Goal: Task Accomplishment & Management: Use online tool/utility

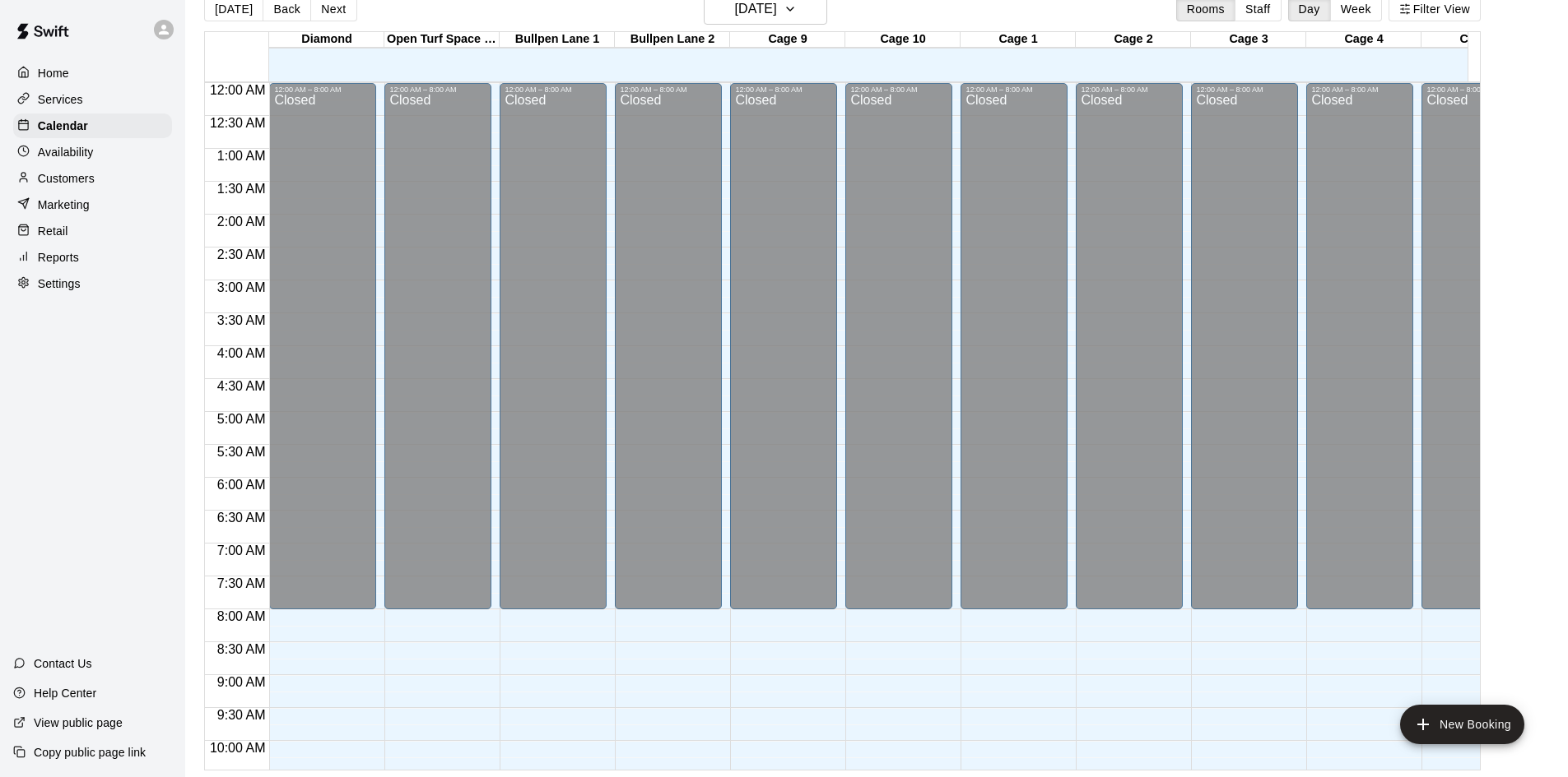
scroll to position [907, 0]
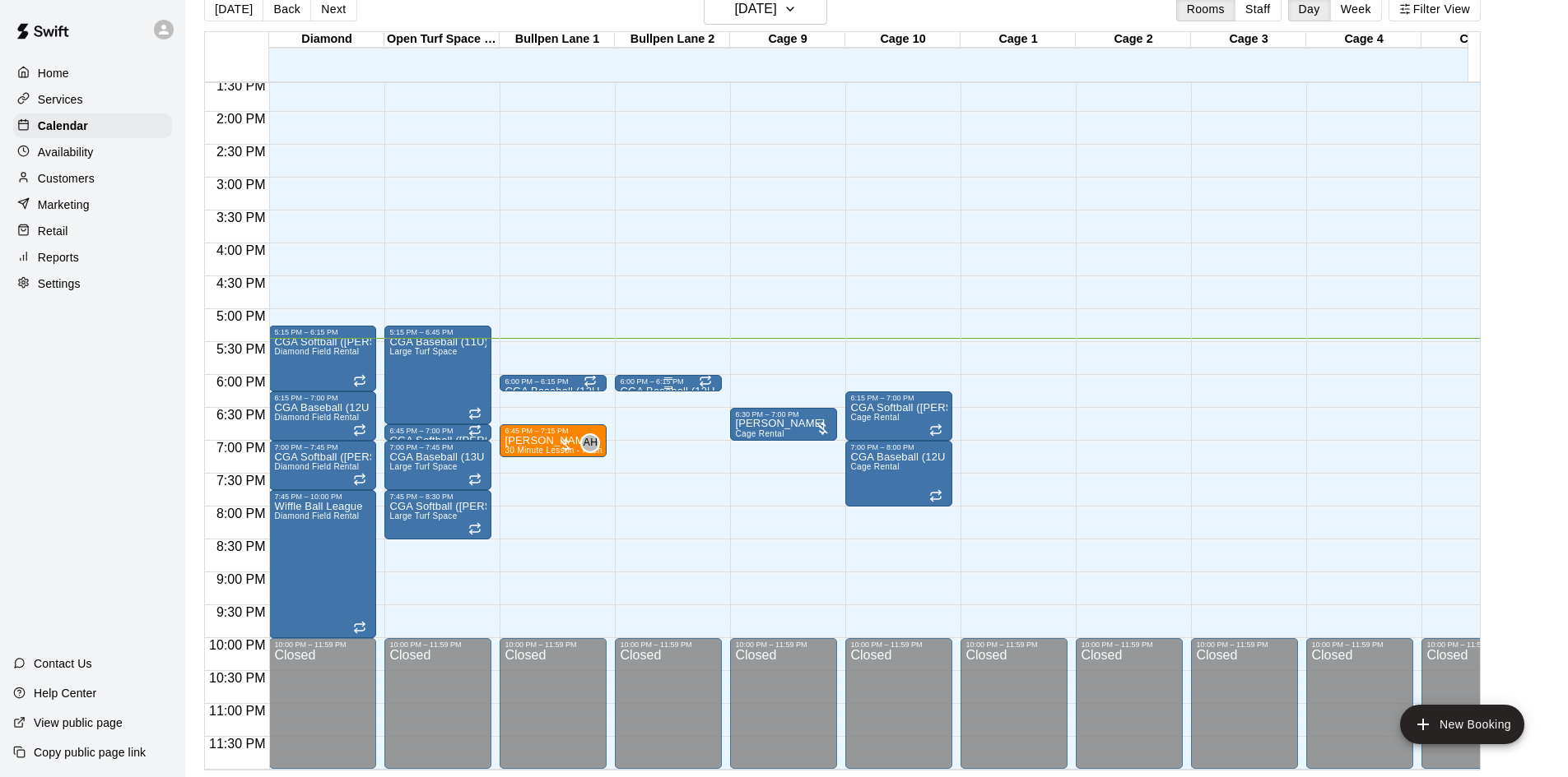
click at [671, 377] on div "6:00 PM – 6:15 PM" at bounding box center [668, 381] width 97 height 8
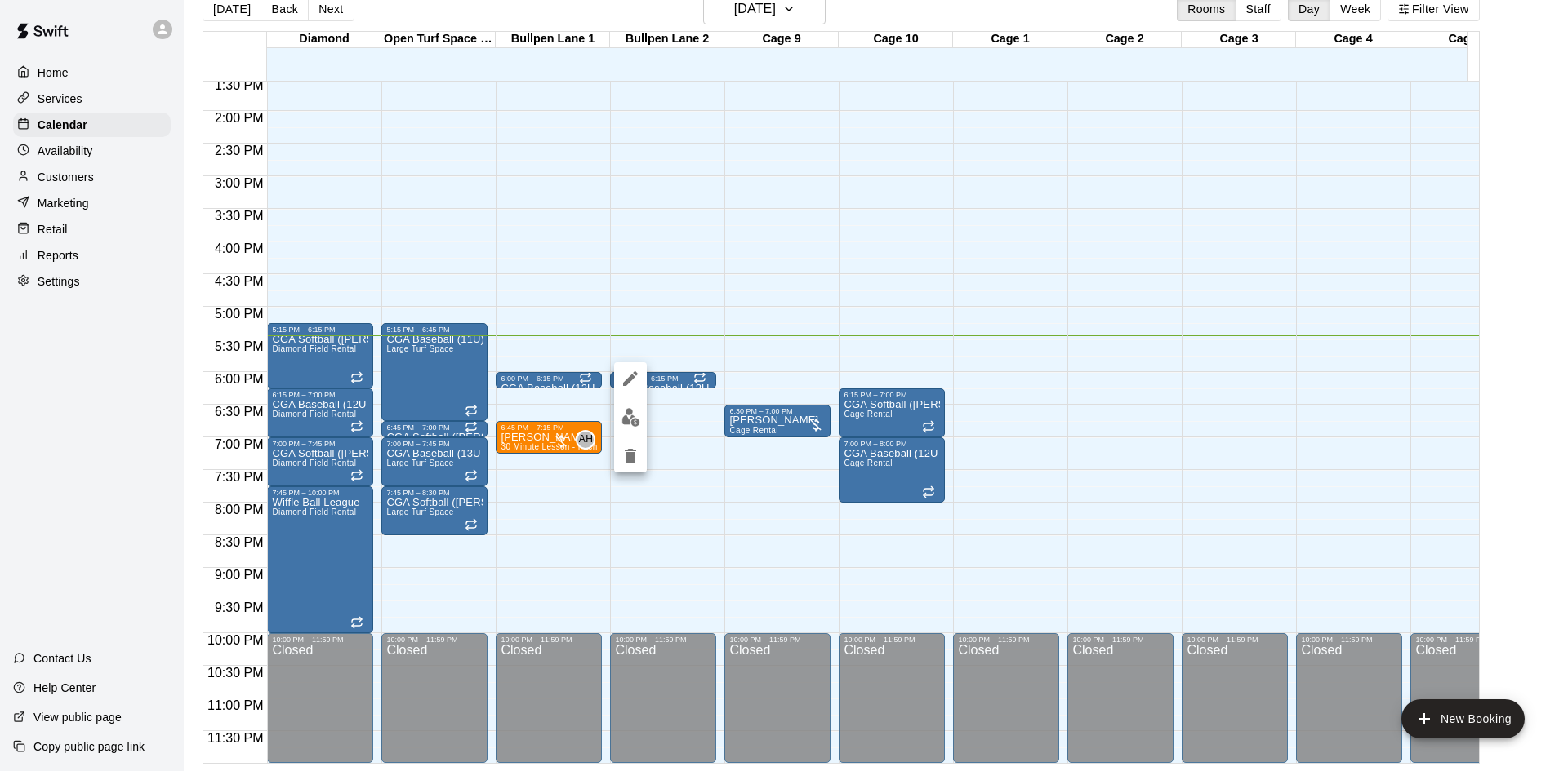
click at [689, 372] on div at bounding box center [784, 385] width 1568 height 771
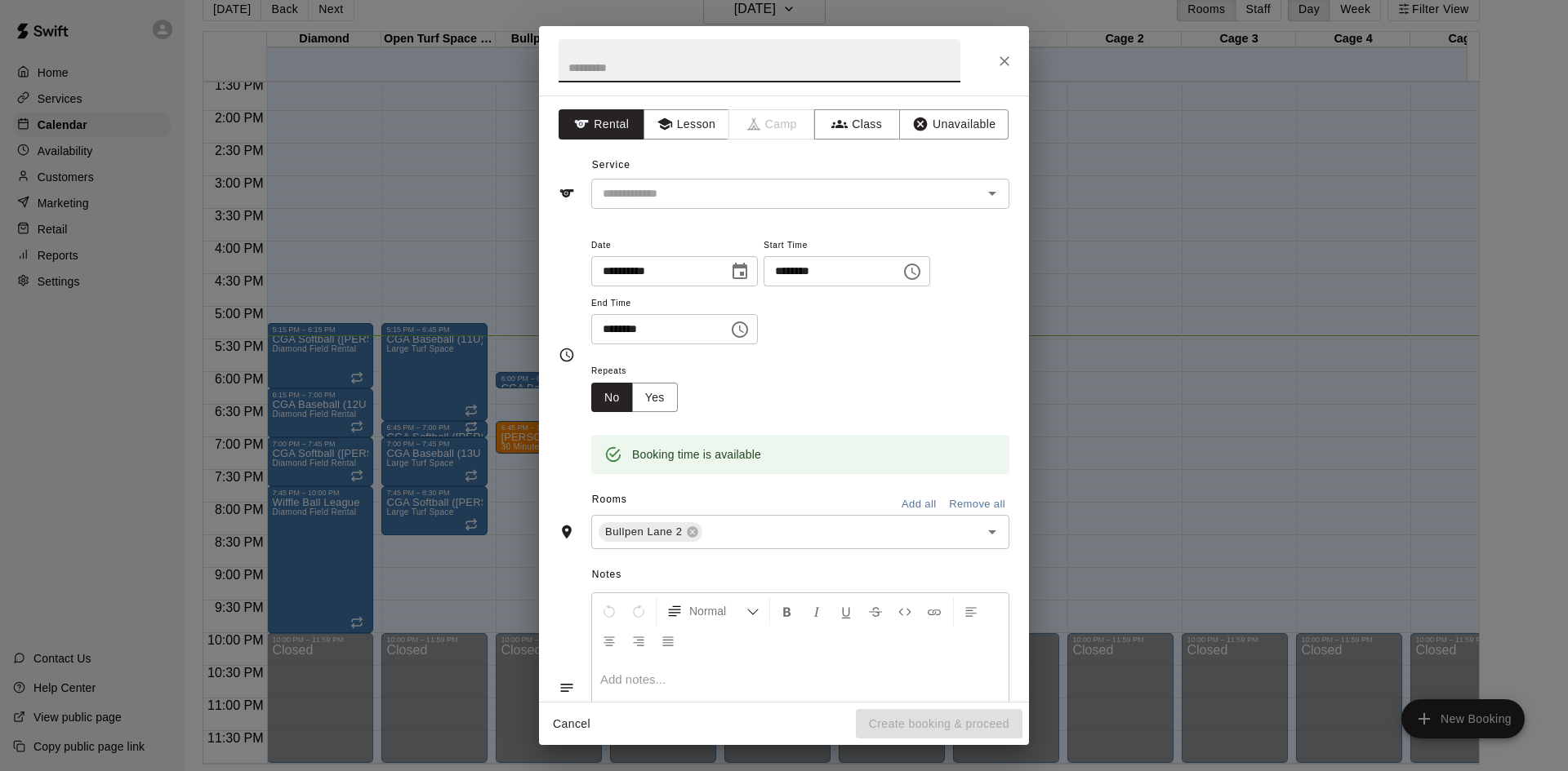
click at [578, 734] on button "Cancel" at bounding box center [572, 725] width 53 height 31
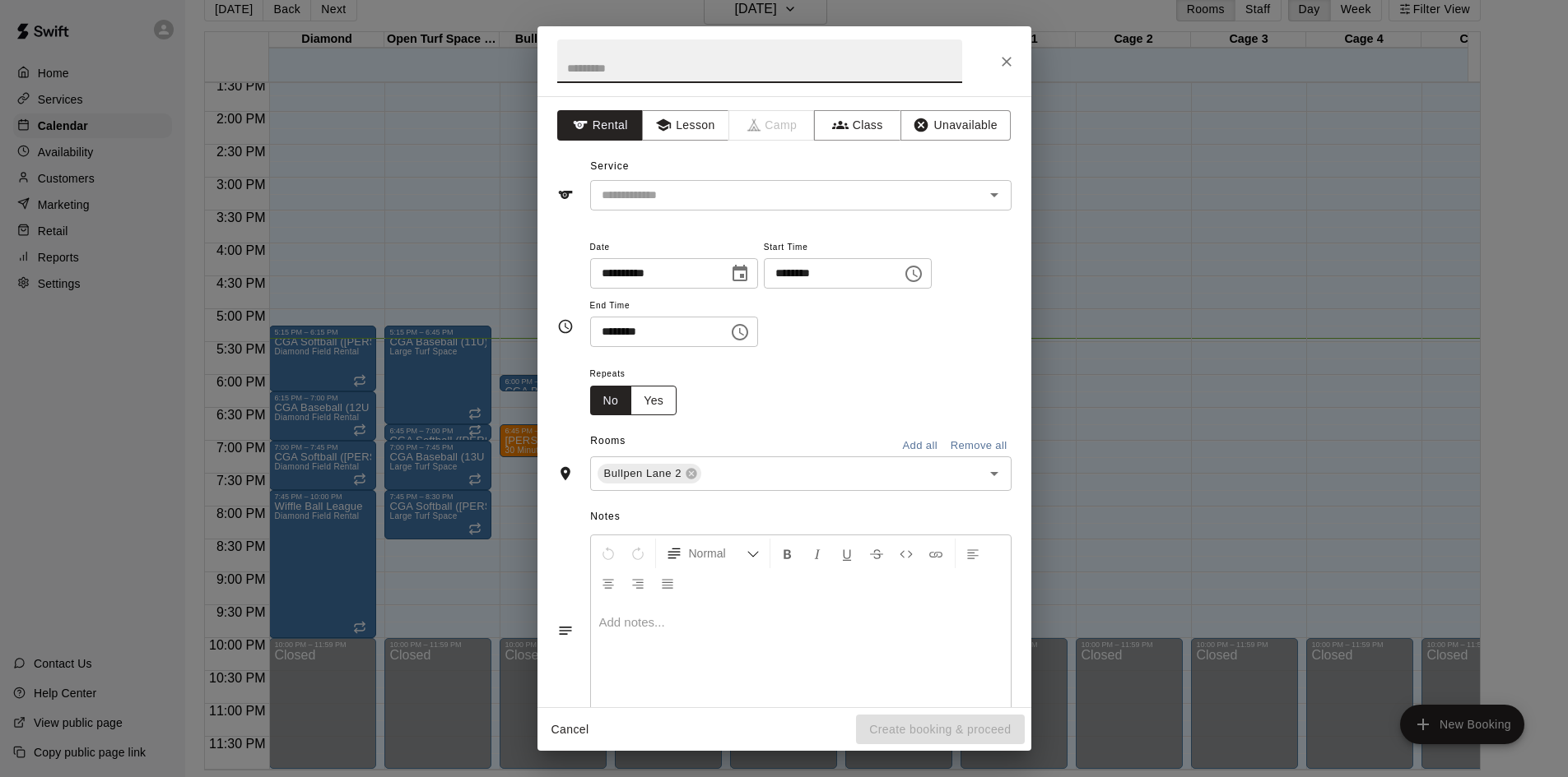
click at [656, 387] on button "Yes" at bounding box center [654, 400] width 46 height 31
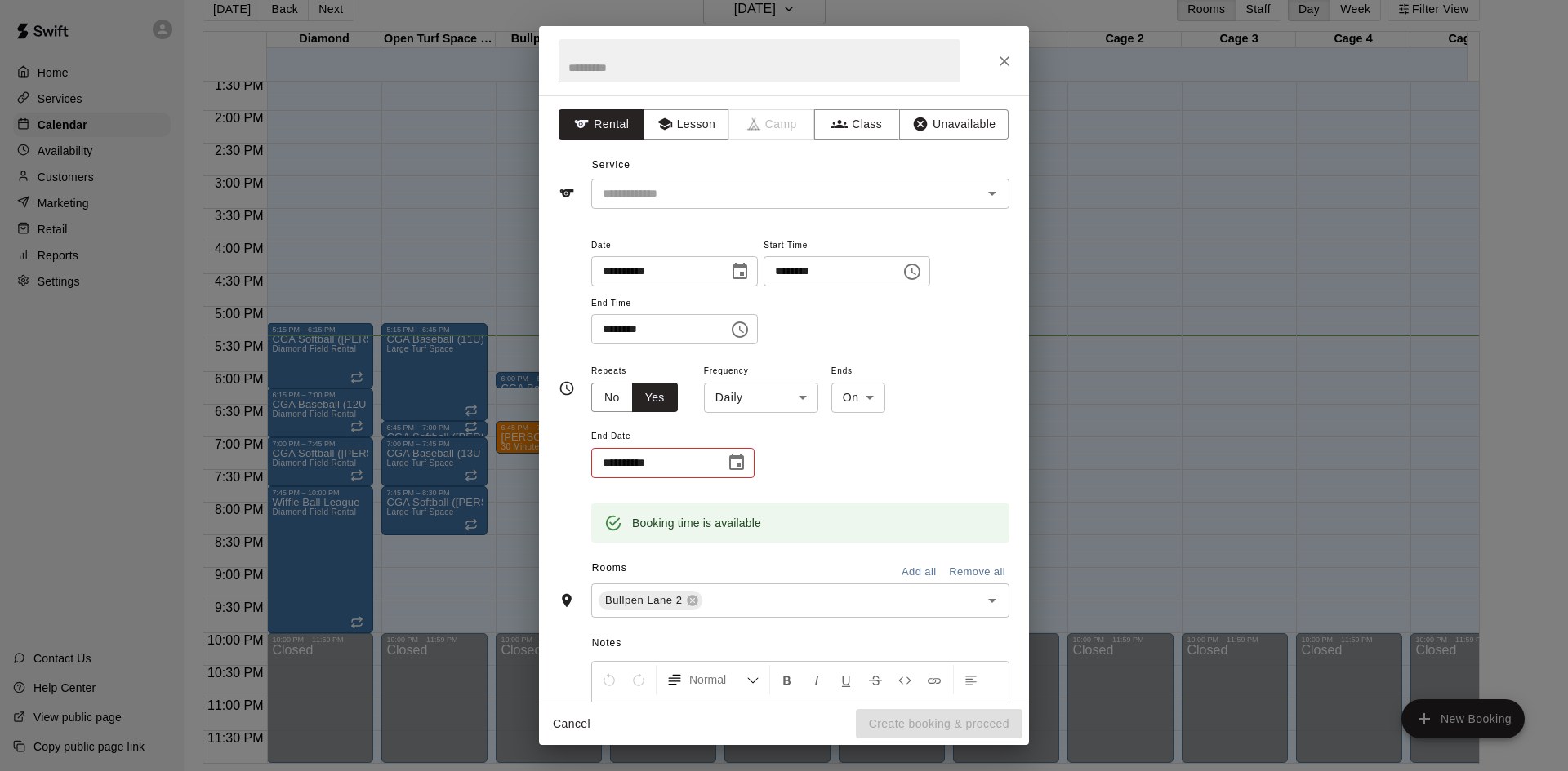
click at [1001, 72] on button "Close" at bounding box center [1005, 61] width 30 height 30
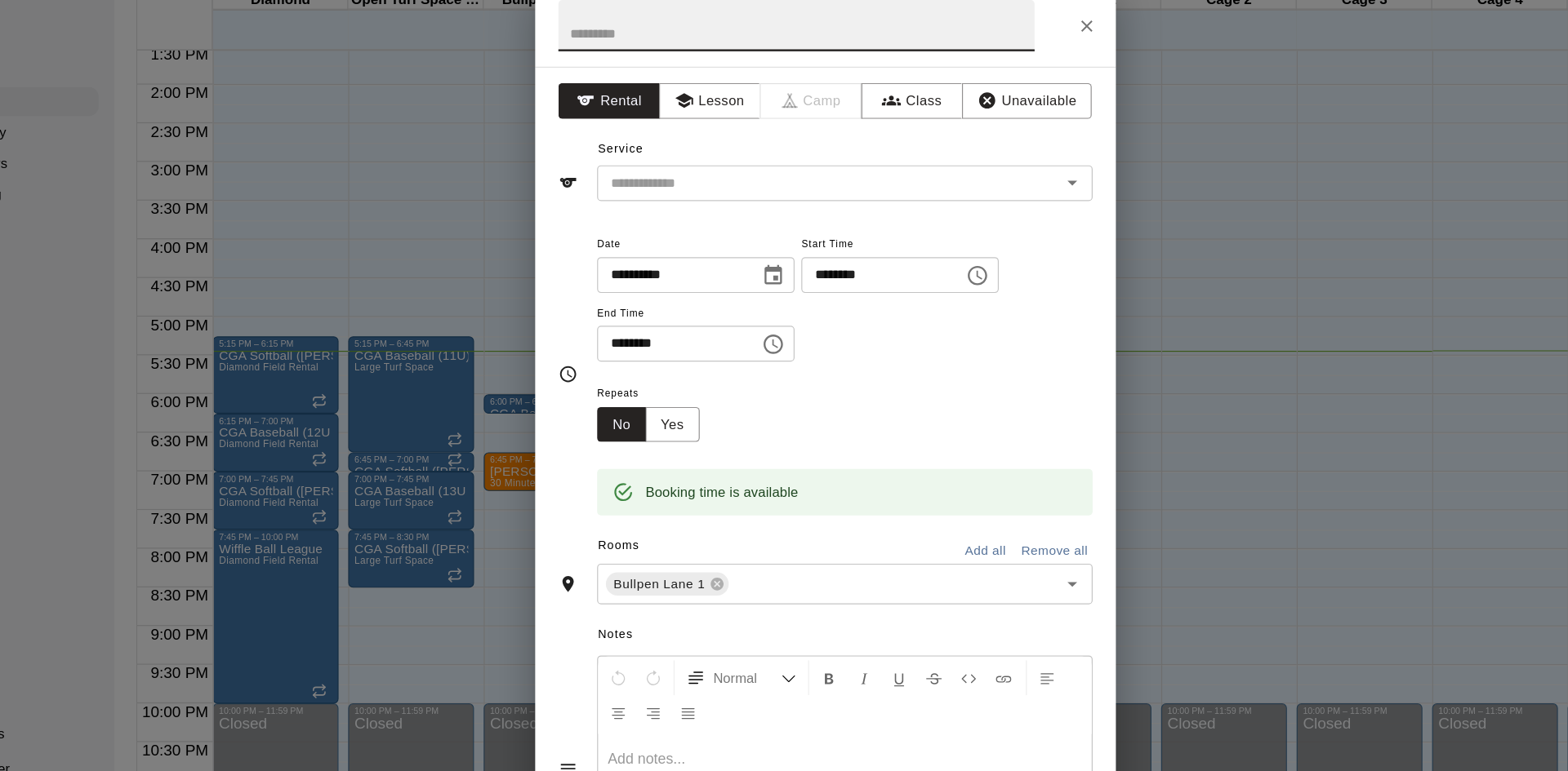
click at [1001, 64] on icon "Close" at bounding box center [1004, 61] width 17 height 17
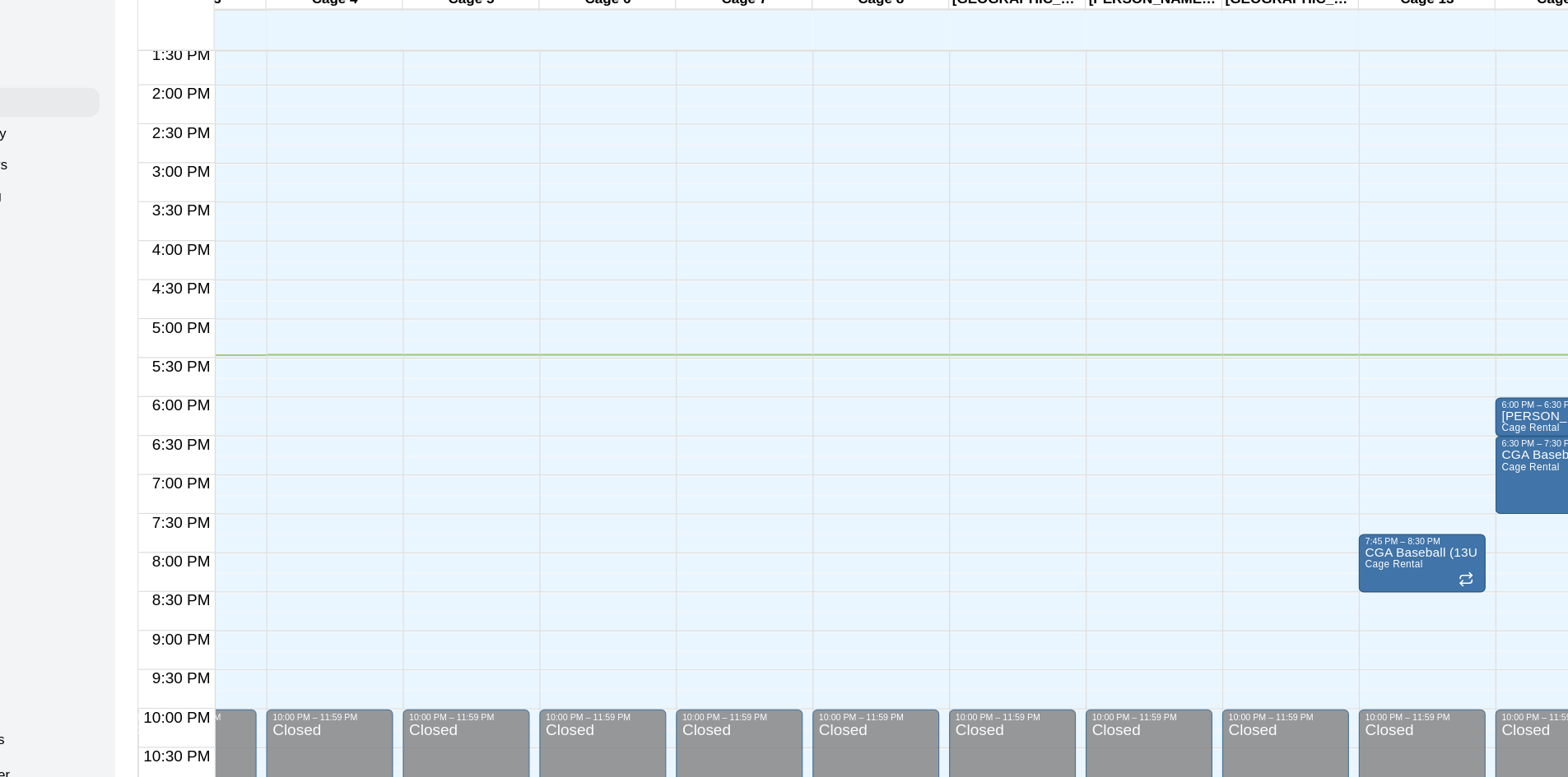
scroll to position [0, 1002]
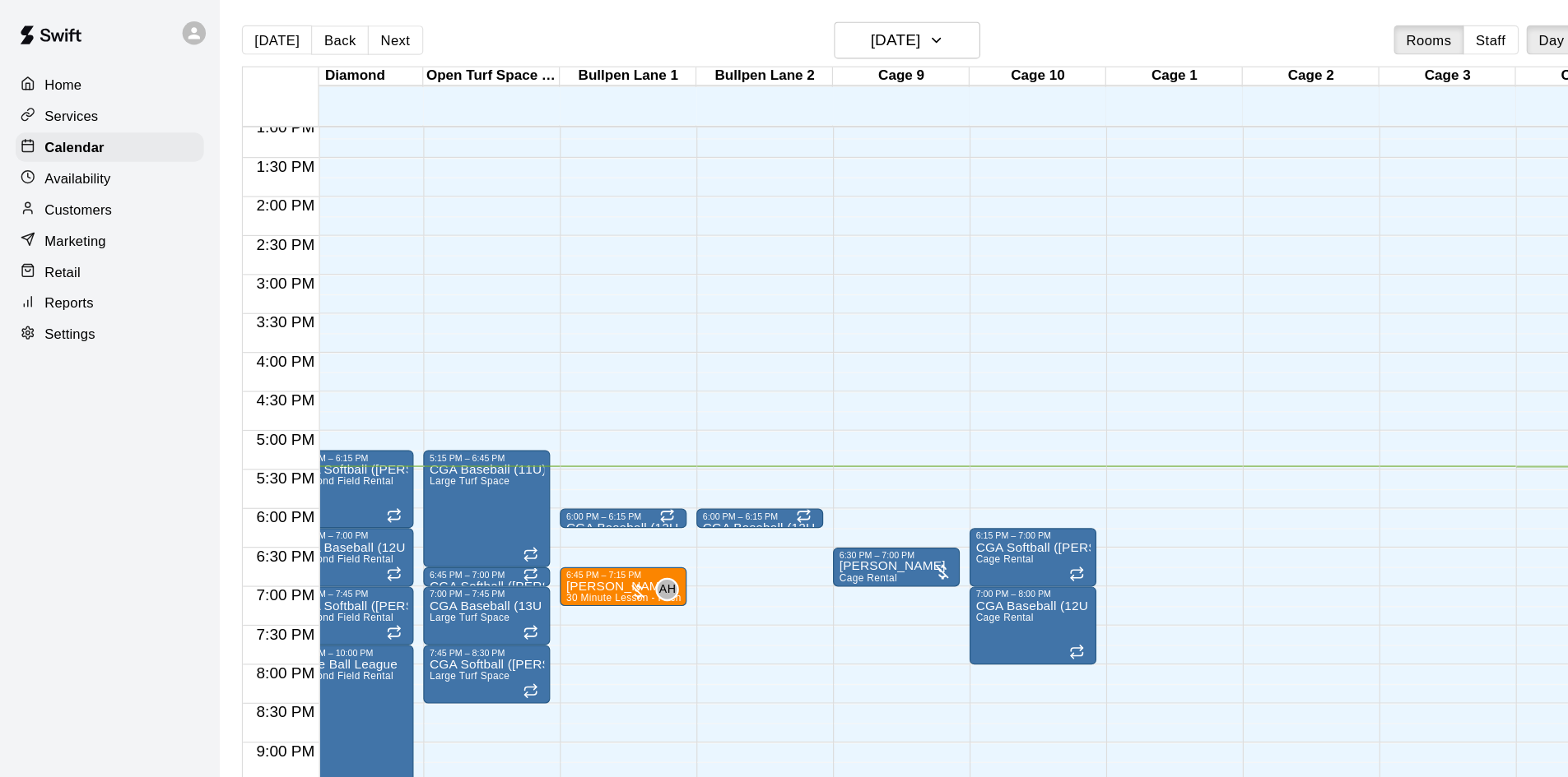
click at [699, 445] on div at bounding box center [646, 439] width 115 height 17
click at [676, 467] on div "12:00 AM – 8:00 AM Closed 6:00 PM – 6:15 PM CGA Baseball (12U Orange) Stretch &…" at bounding box center [641, 36] width 107 height 1580
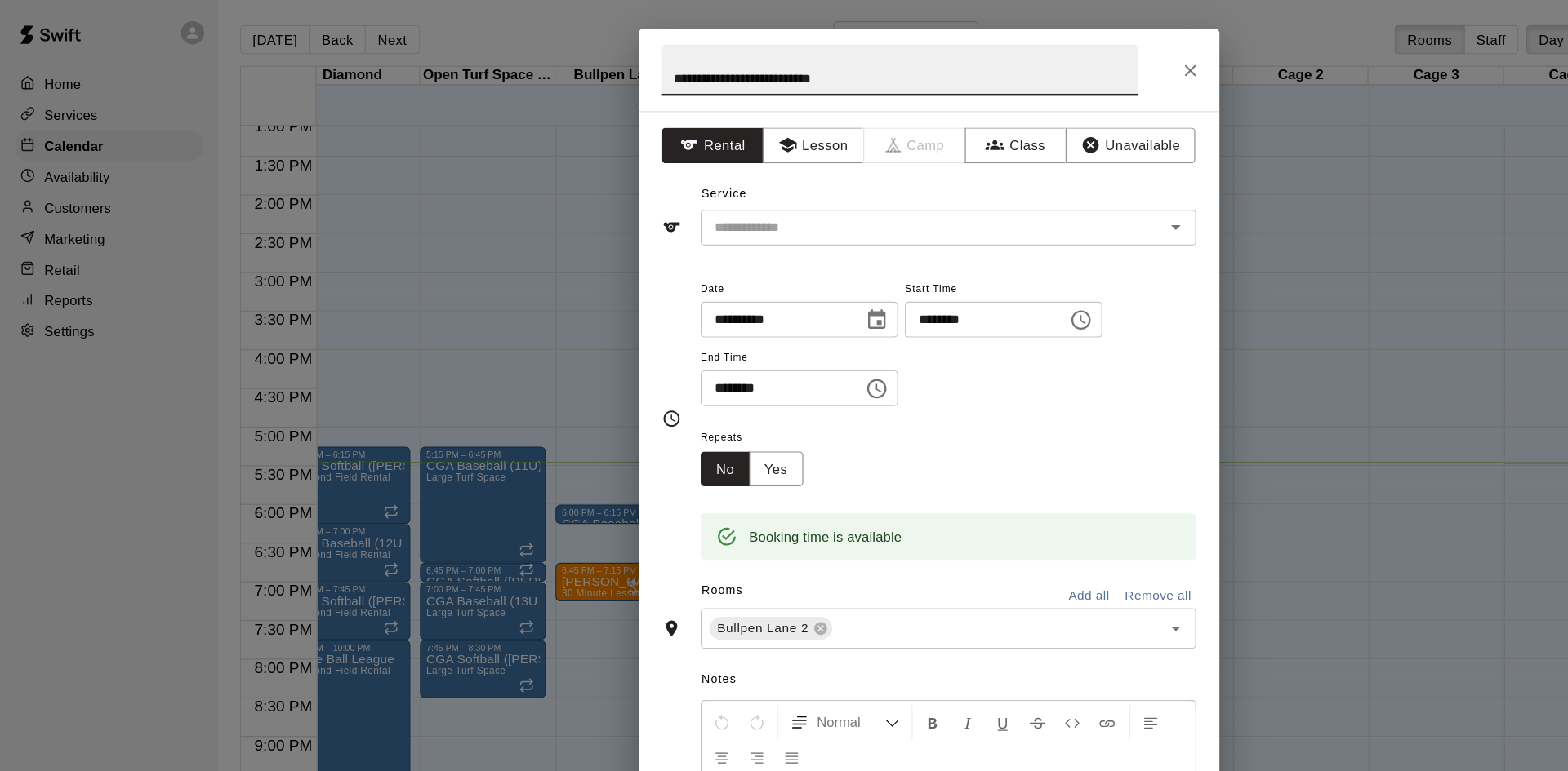
type input "**********"
click at [756, 342] on button "Choose time, selected time is 7:00 PM" at bounding box center [739, 329] width 32 height 32
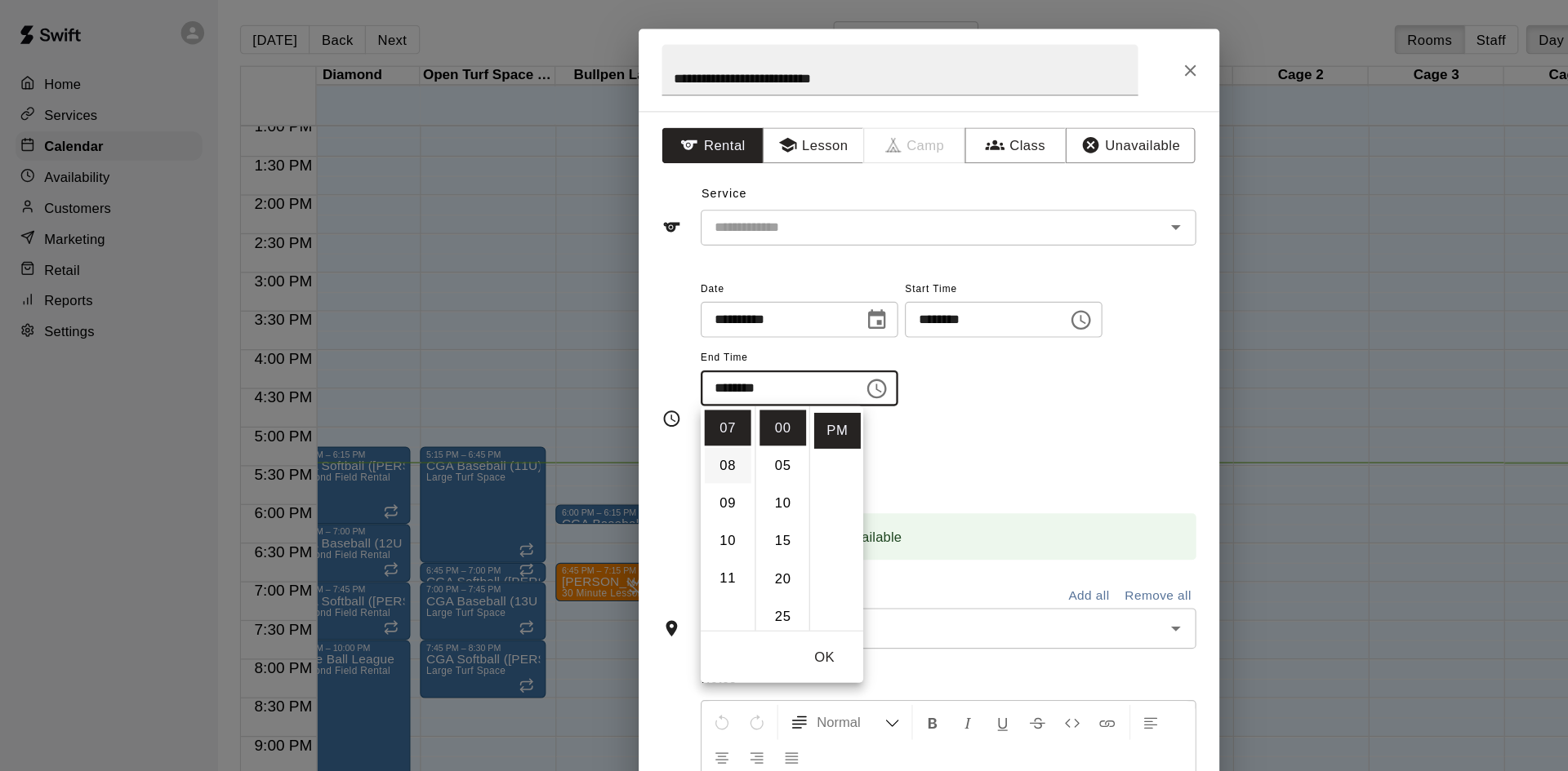
click at [613, 403] on li "08" at bounding box center [614, 395] width 39 height 31
type input "********"
click at [884, 275] on input "********" at bounding box center [826, 271] width 126 height 31
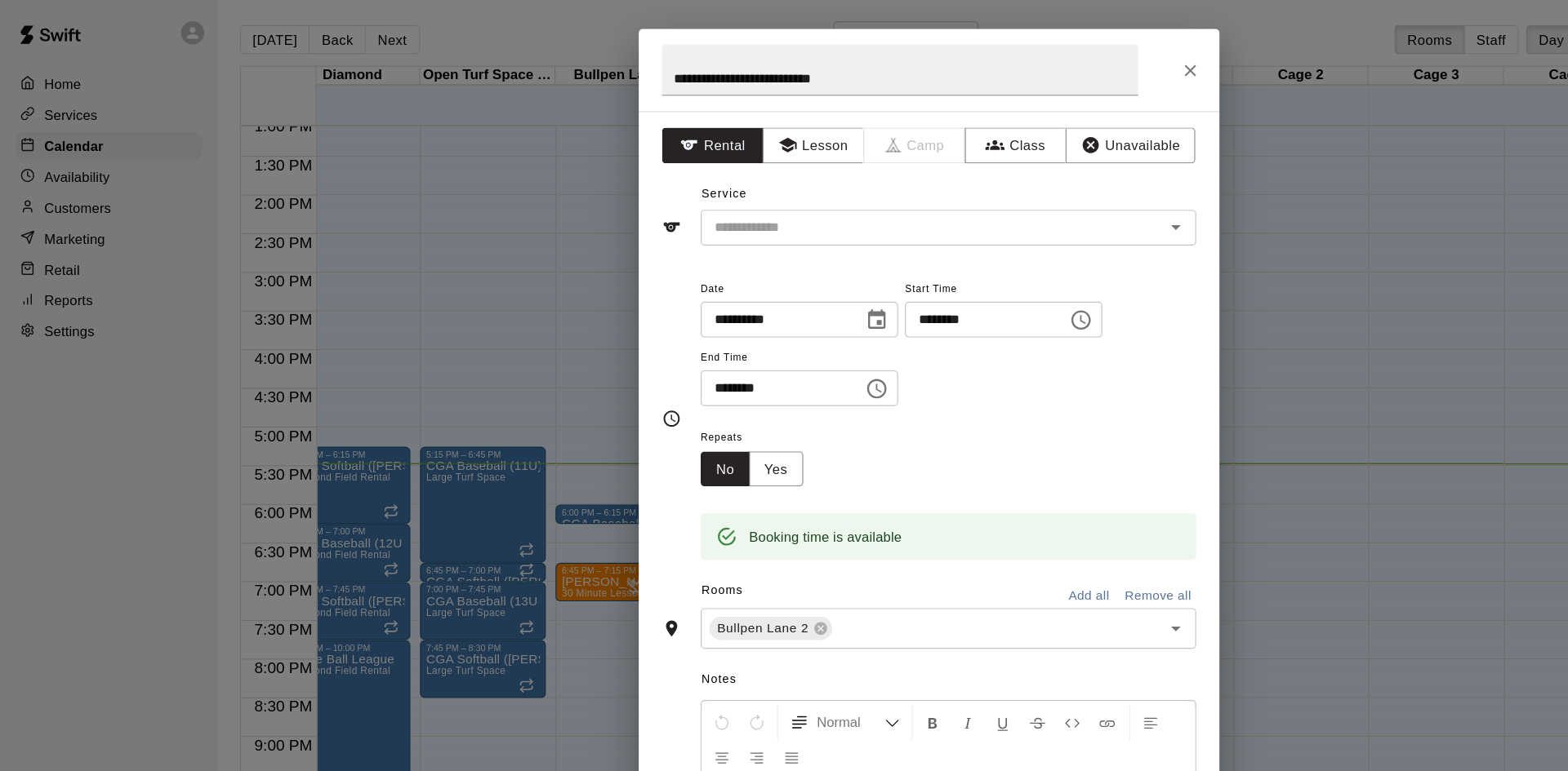
click at [889, 275] on input "********" at bounding box center [826, 271] width 126 height 31
click at [929, 282] on button "Choose time, selected time is 6:30 PM" at bounding box center [911, 271] width 32 height 32
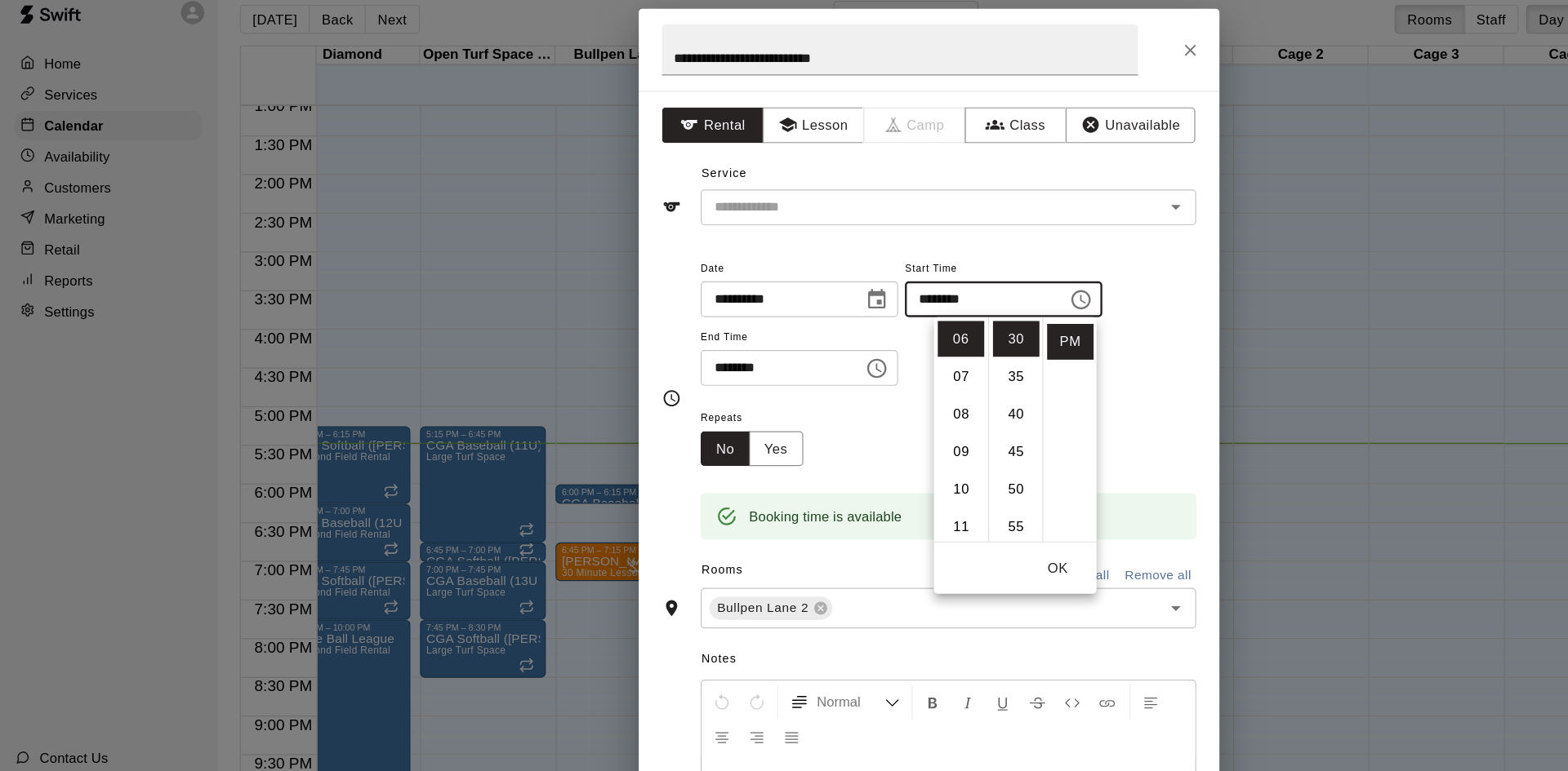
click at [896, 504] on button "OK" at bounding box center [893, 498] width 53 height 31
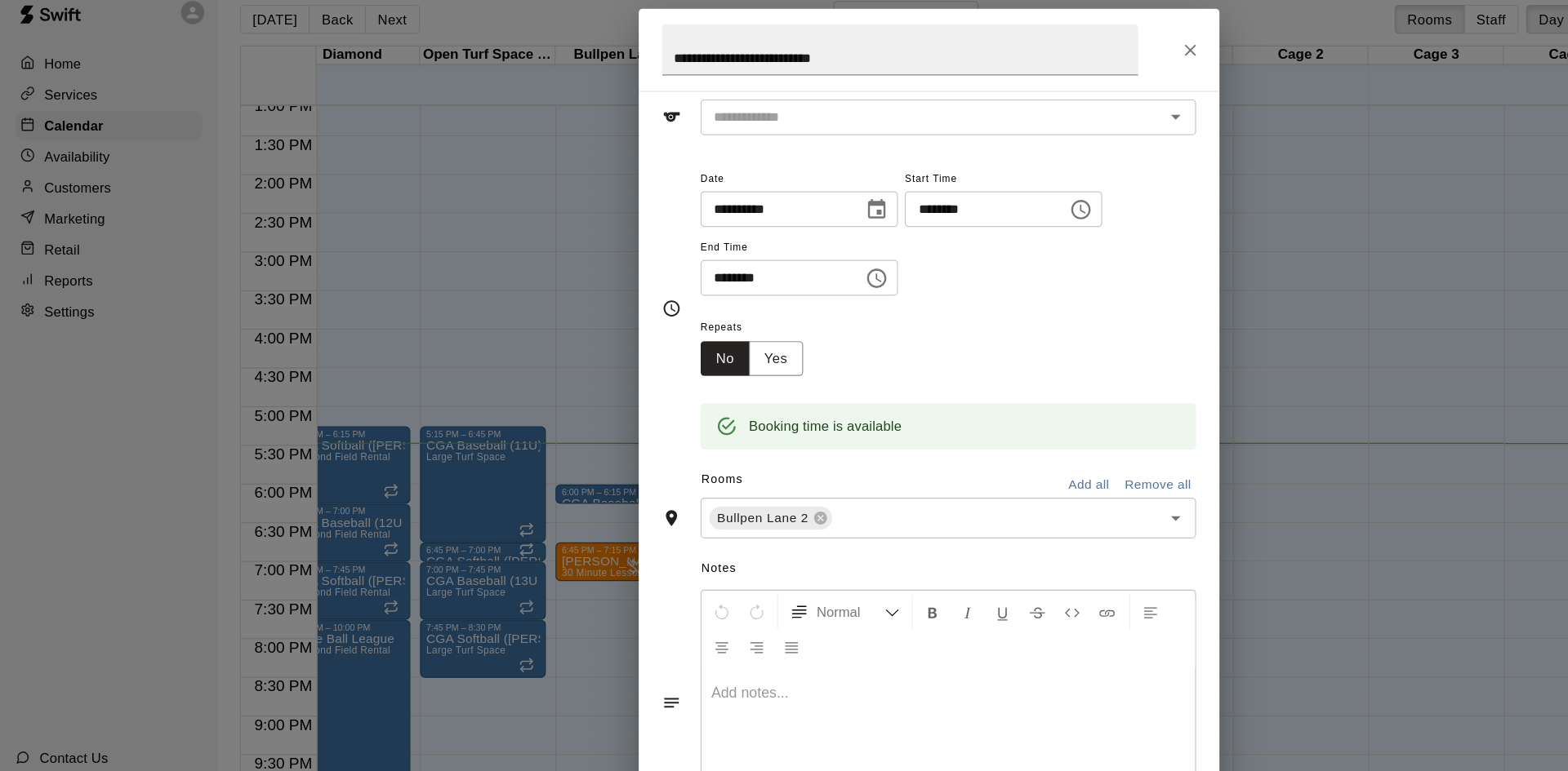
scroll to position [111, 0]
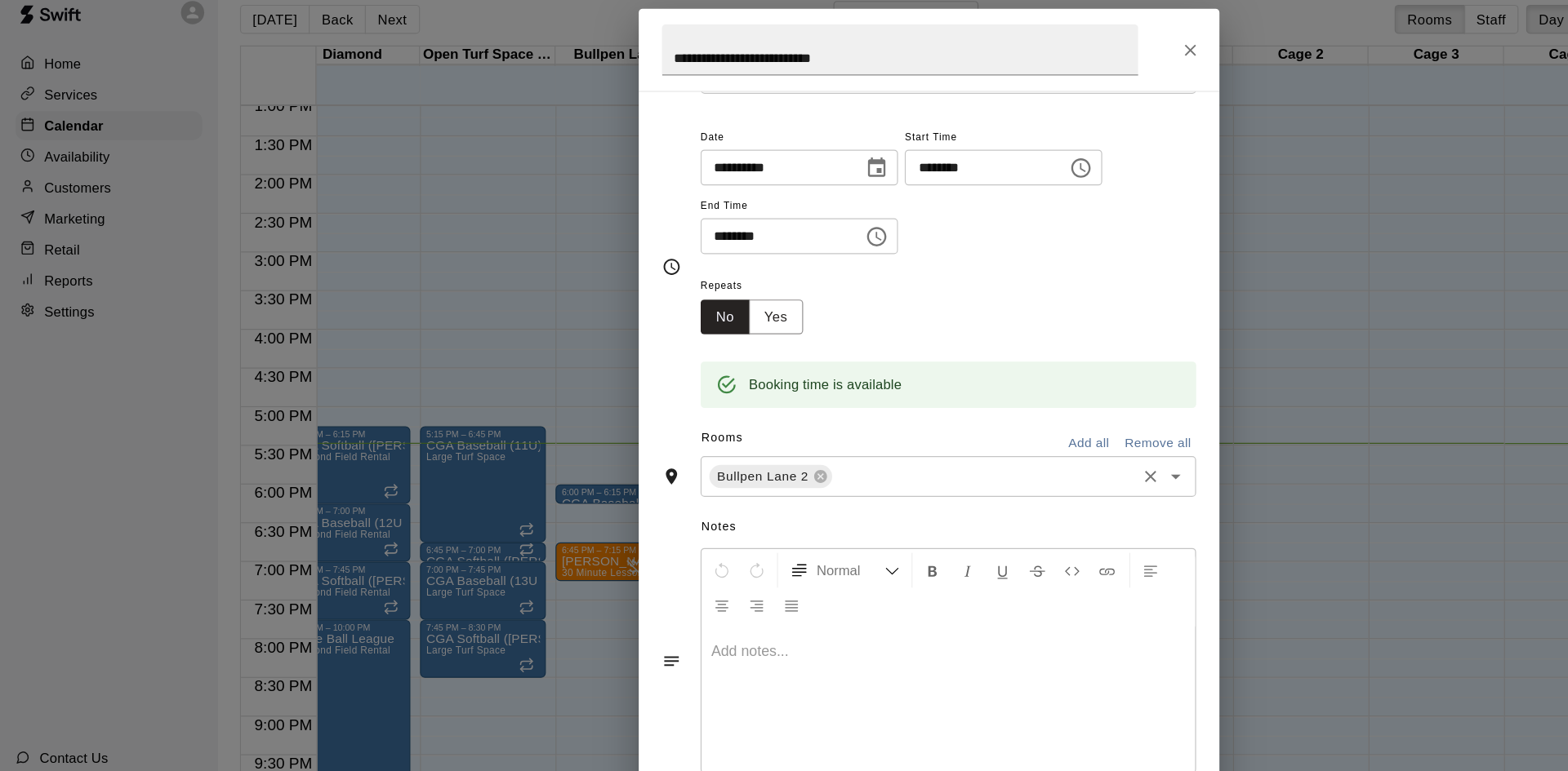
click at [988, 422] on icon "Open" at bounding box center [992, 421] width 8 height 4
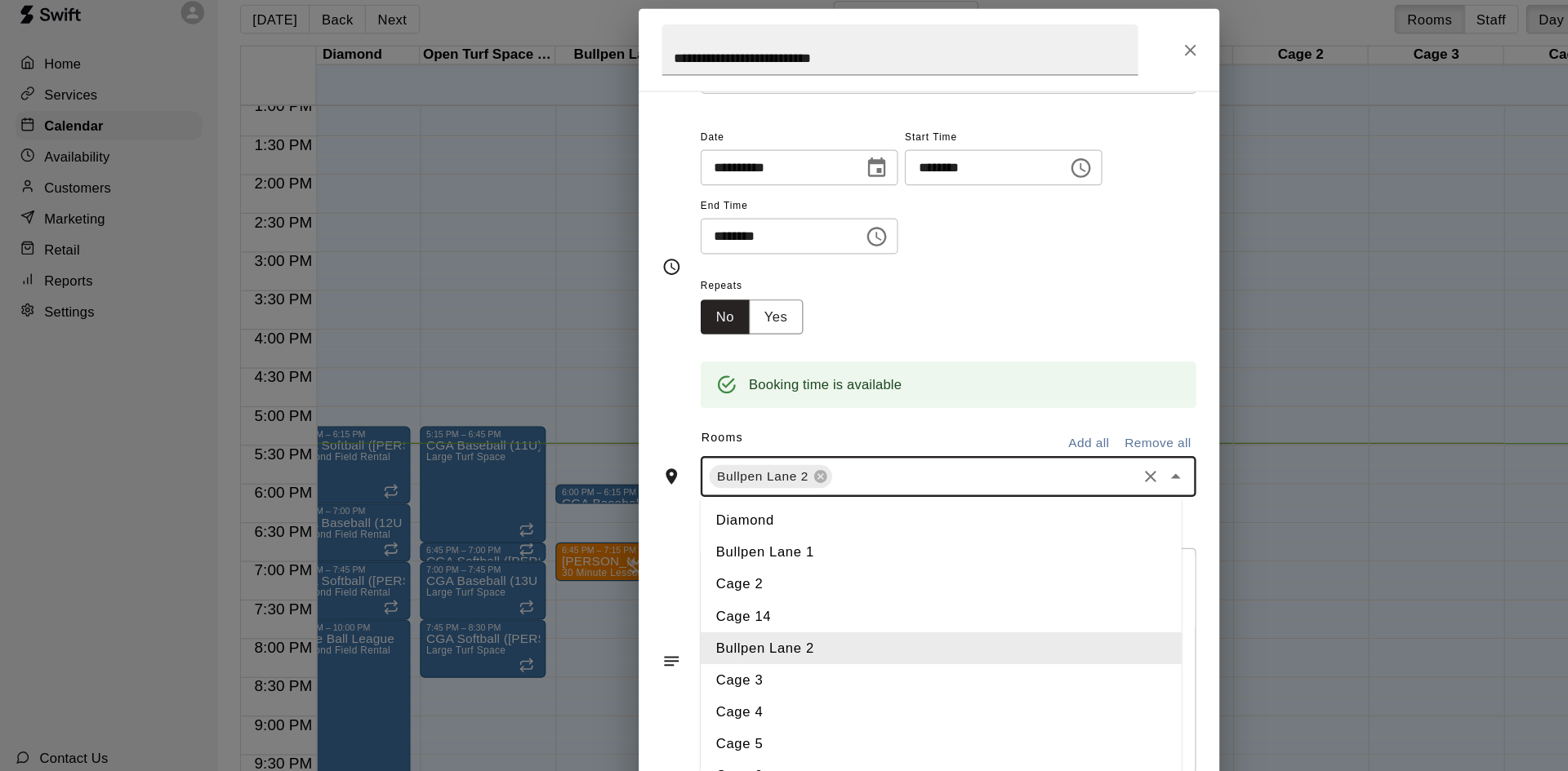
click at [688, 492] on li "Bullpen Lane 1" at bounding box center [794, 485] width 406 height 27
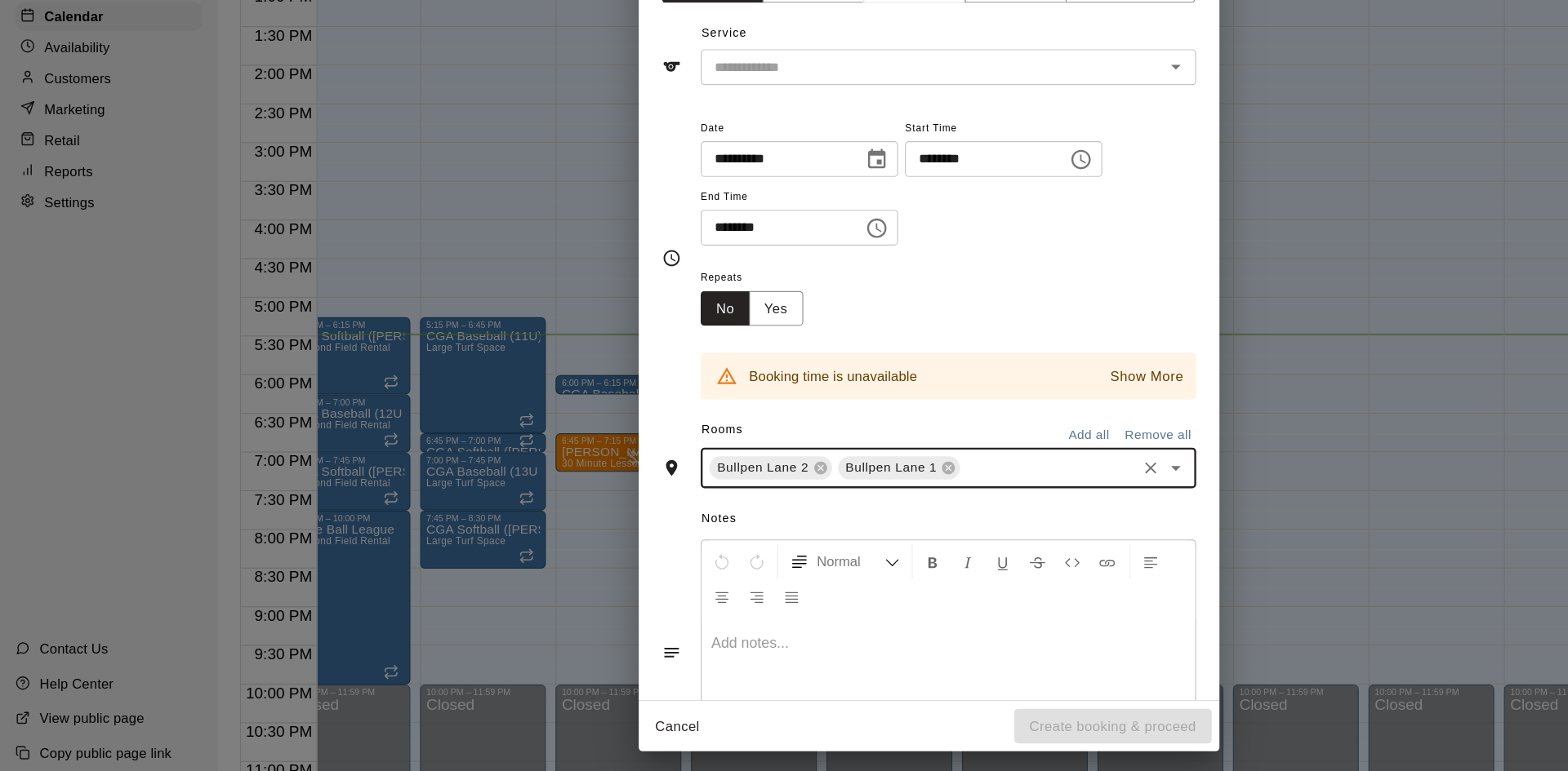
scroll to position [0, 0]
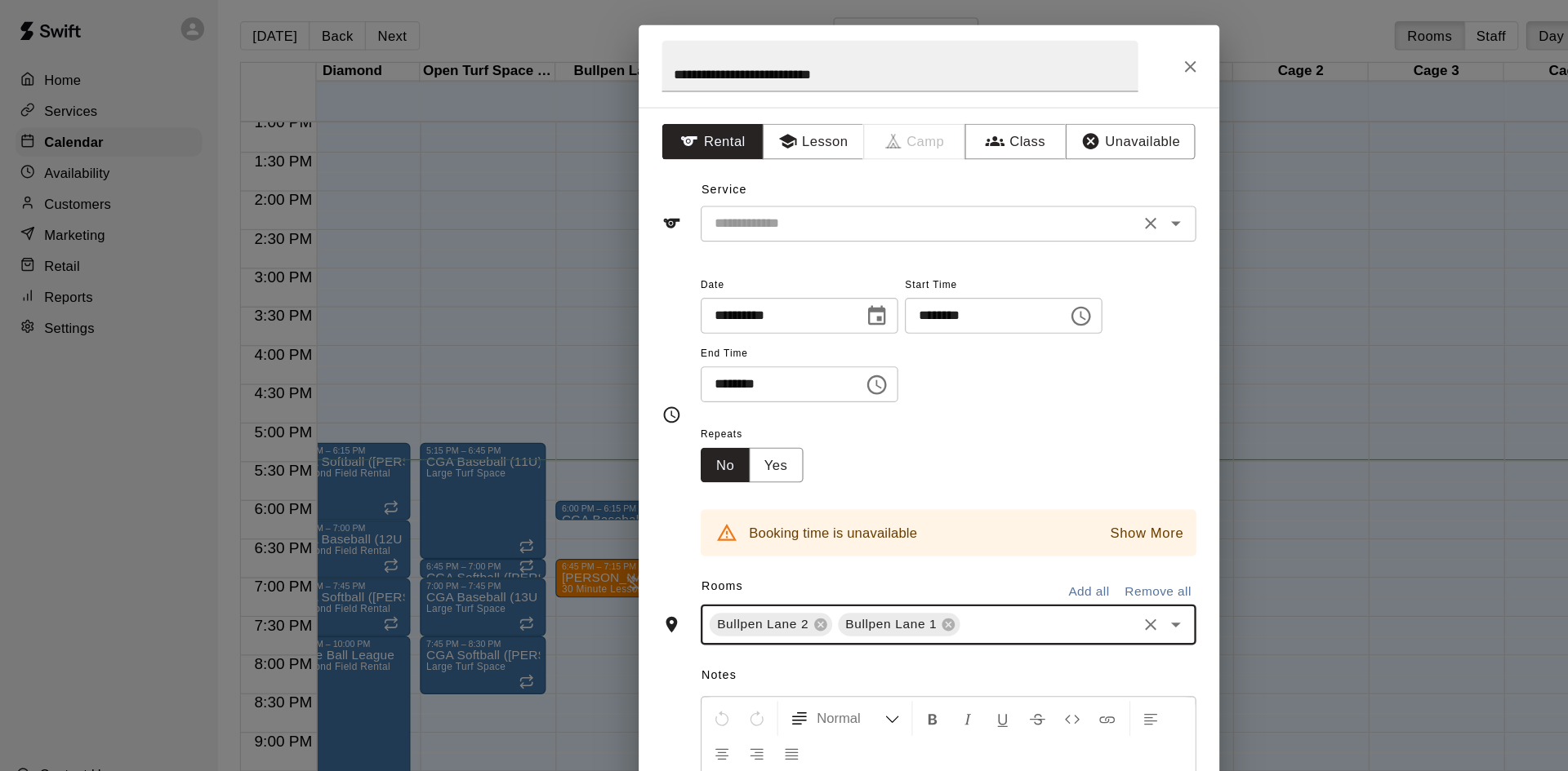
click at [960, 204] on button "Clear" at bounding box center [971, 193] width 23 height 23
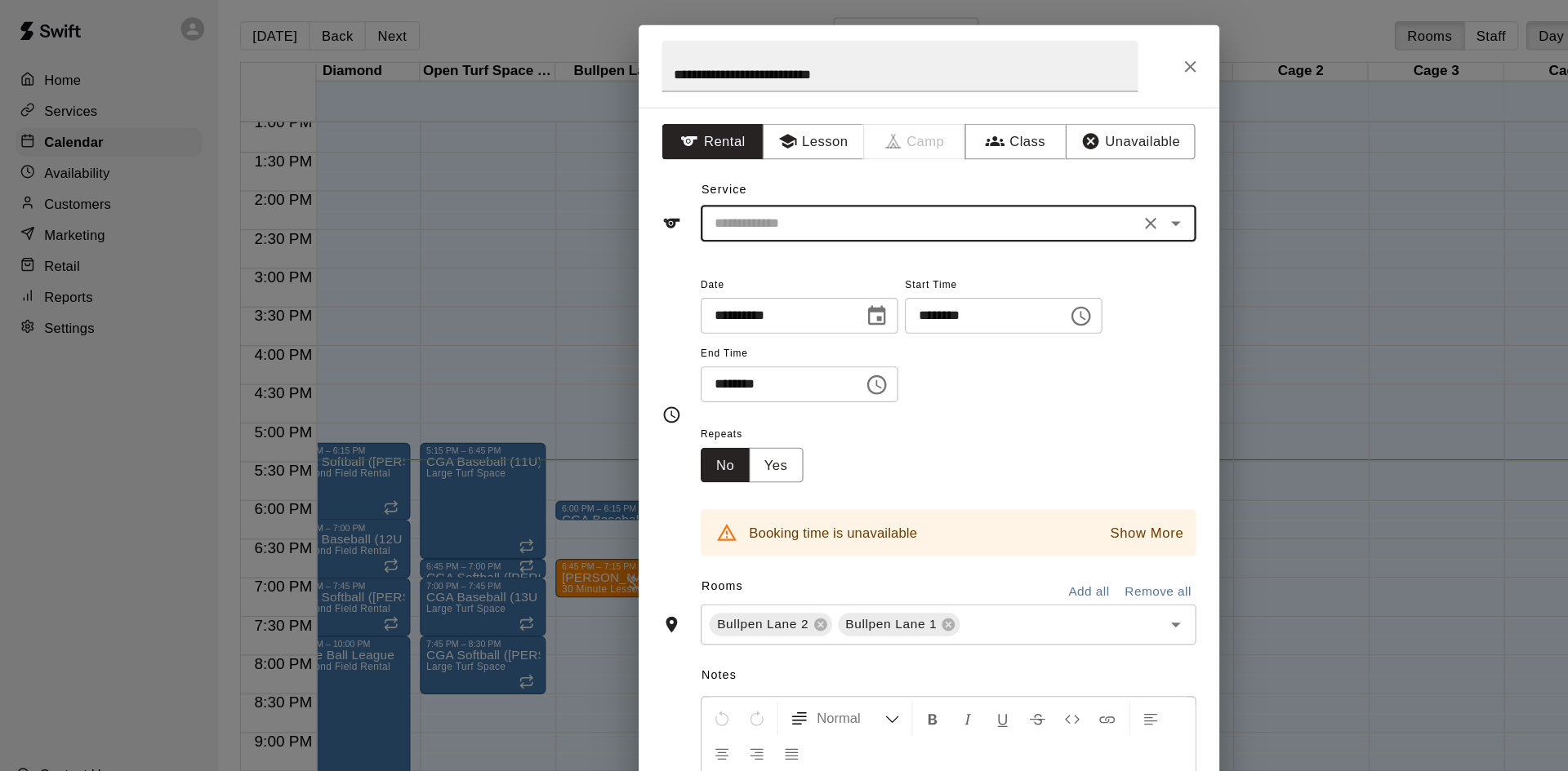
click at [988, 194] on icon "Open" at bounding box center [992, 193] width 8 height 4
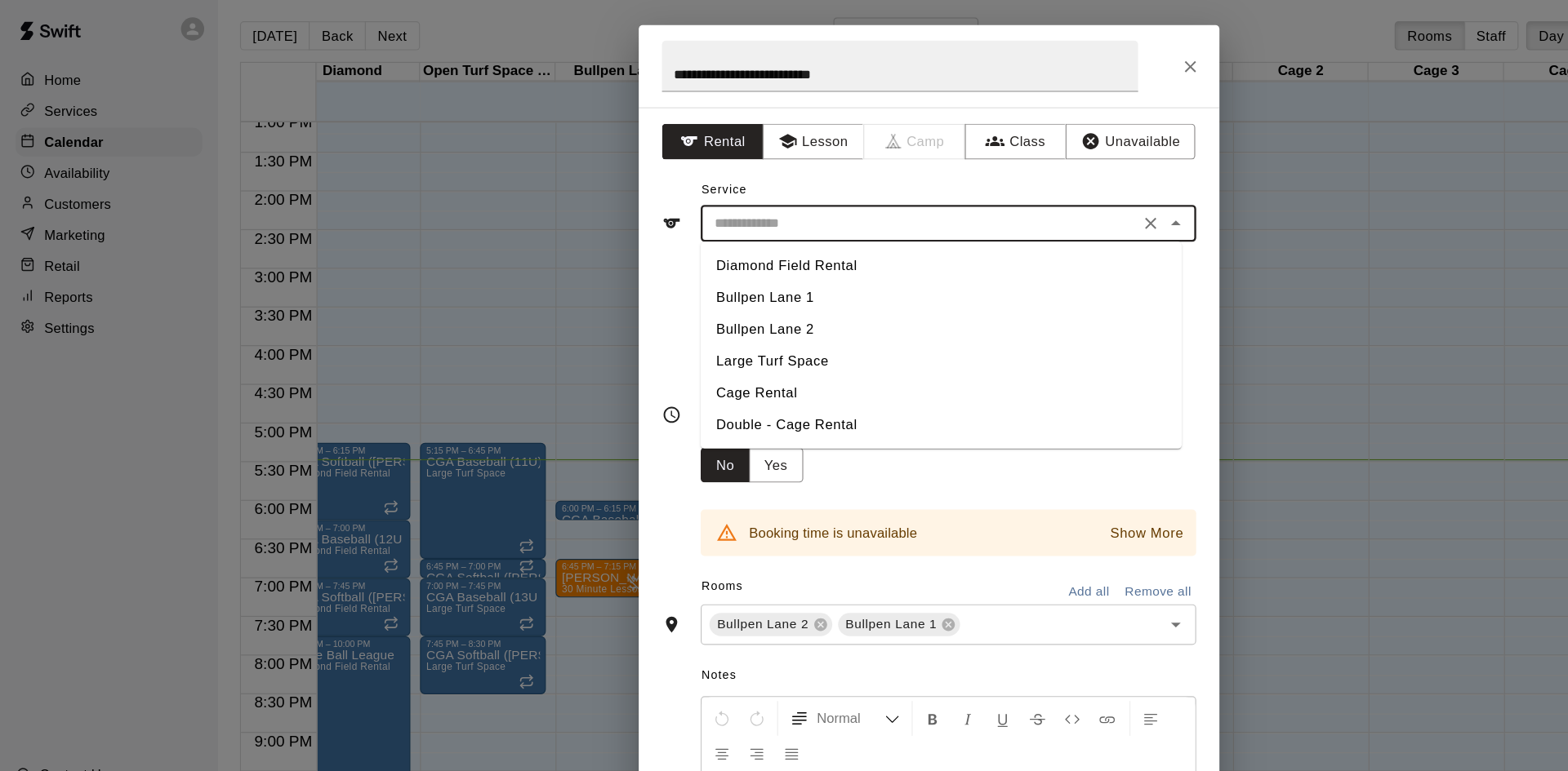
click at [686, 271] on li "Bullpen Lane 2" at bounding box center [794, 283] width 406 height 27
type input "**********"
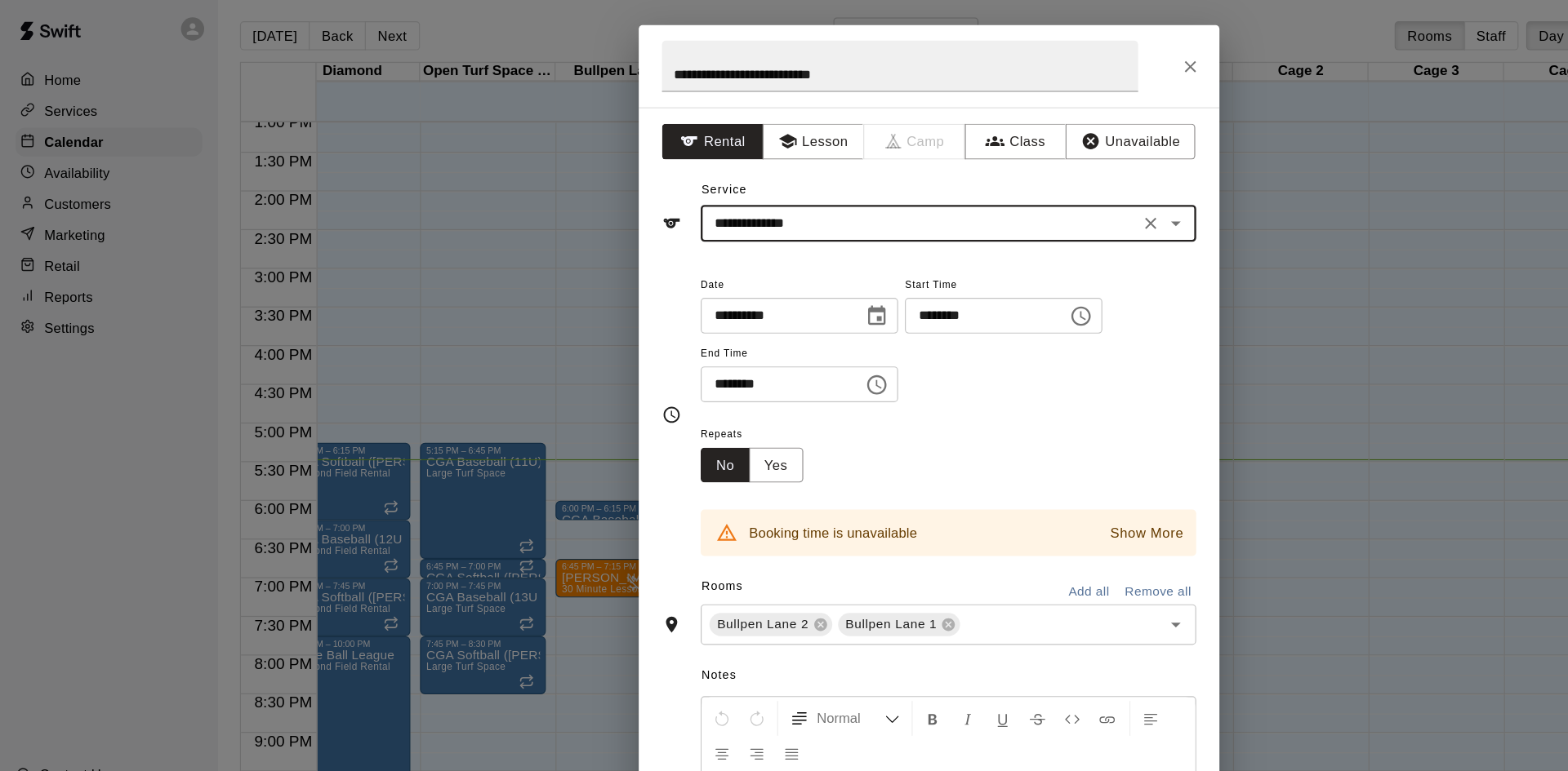
click at [988, 194] on icon "Open" at bounding box center [992, 193] width 8 height 4
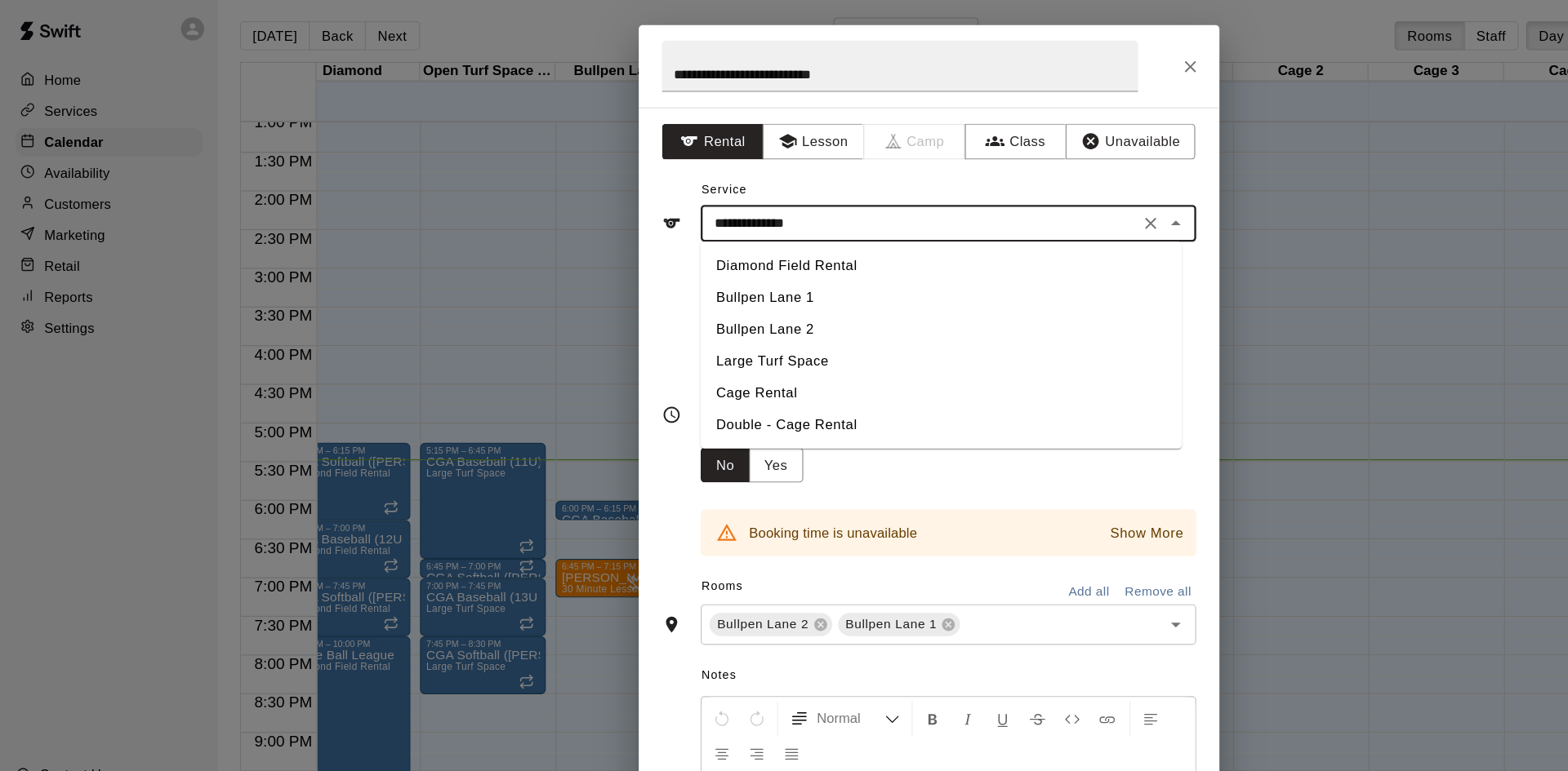
click at [680, 289] on li "Bullpen Lane 2" at bounding box center [794, 283] width 406 height 27
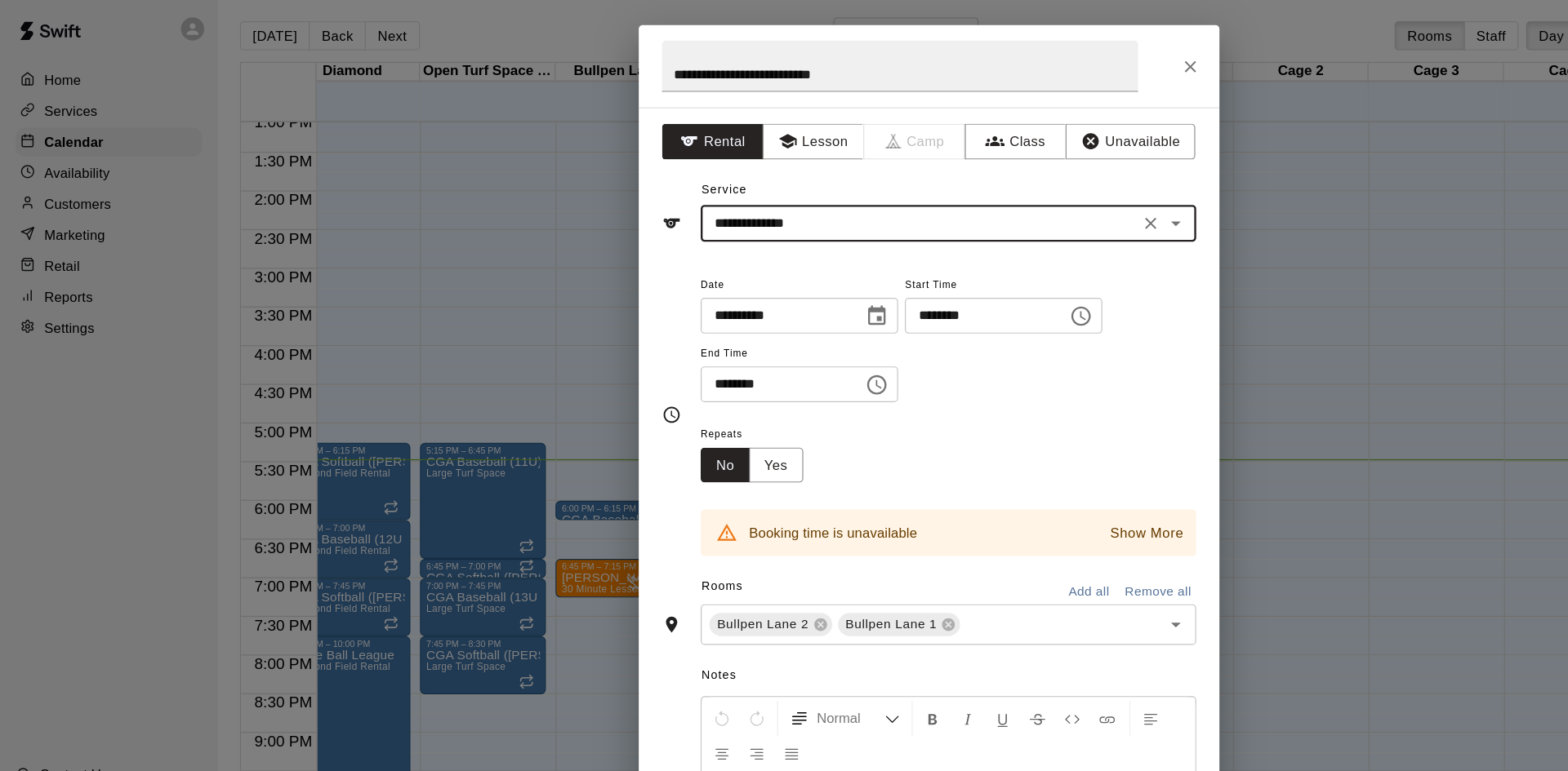
click at [955, 466] on button "Show More" at bounding box center [967, 455] width 70 height 24
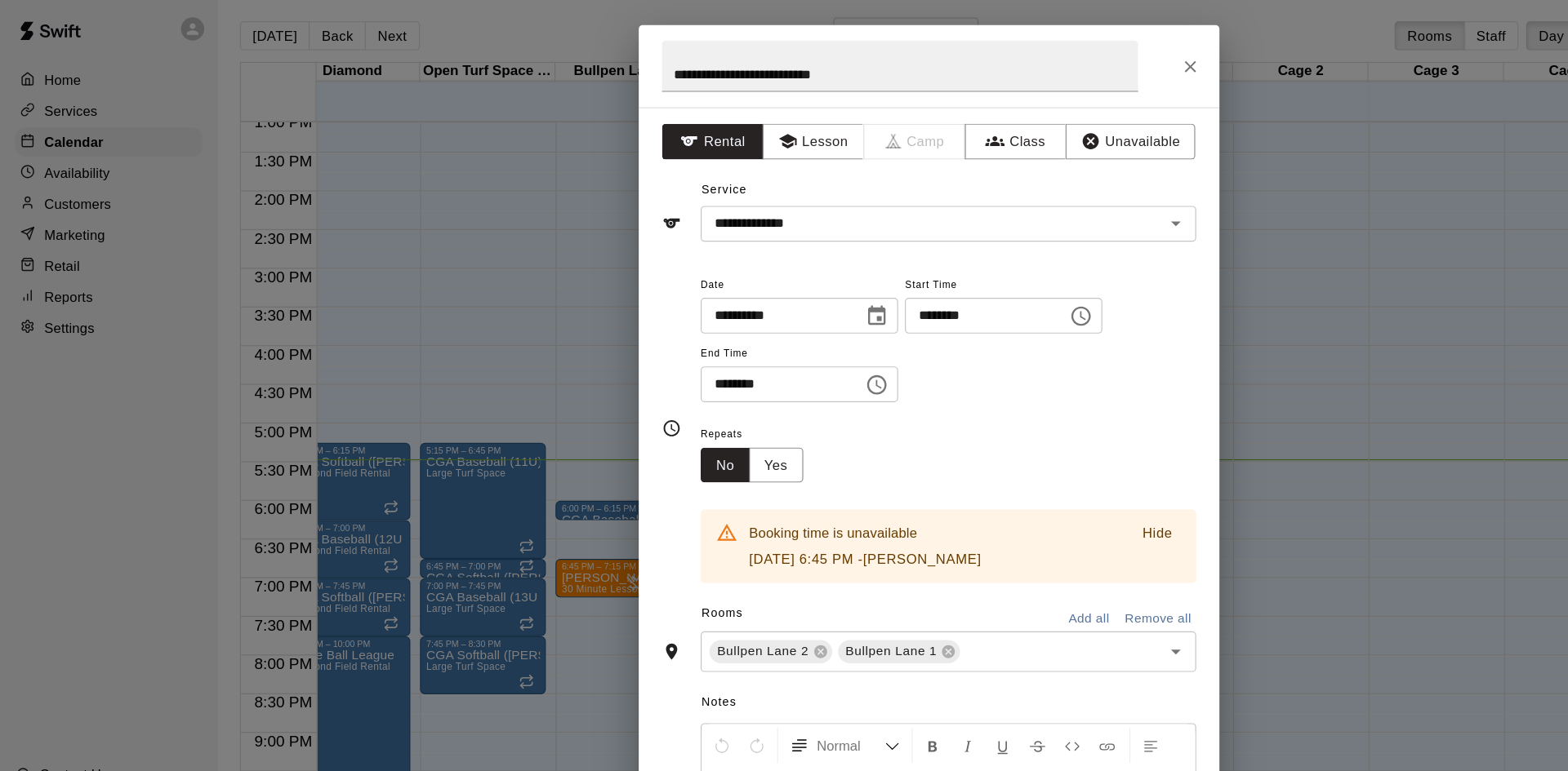
click at [891, 366] on div "Repeats No Yes" at bounding box center [800, 386] width 418 height 52
click at [800, 555] on icon at bounding box center [800, 555] width 13 height 13
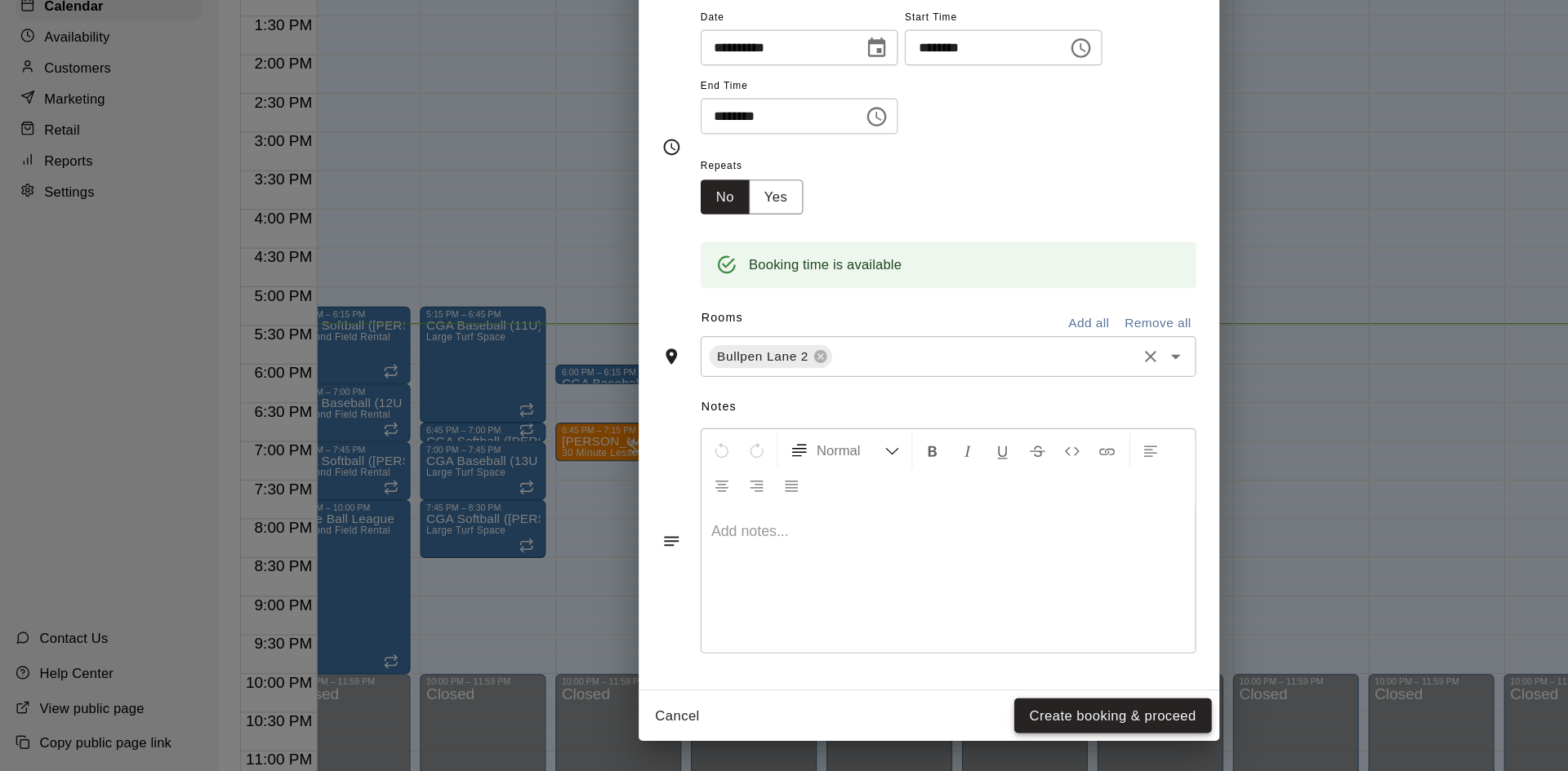
click at [942, 722] on button "Create booking & proceed" at bounding box center [939, 725] width 166 height 31
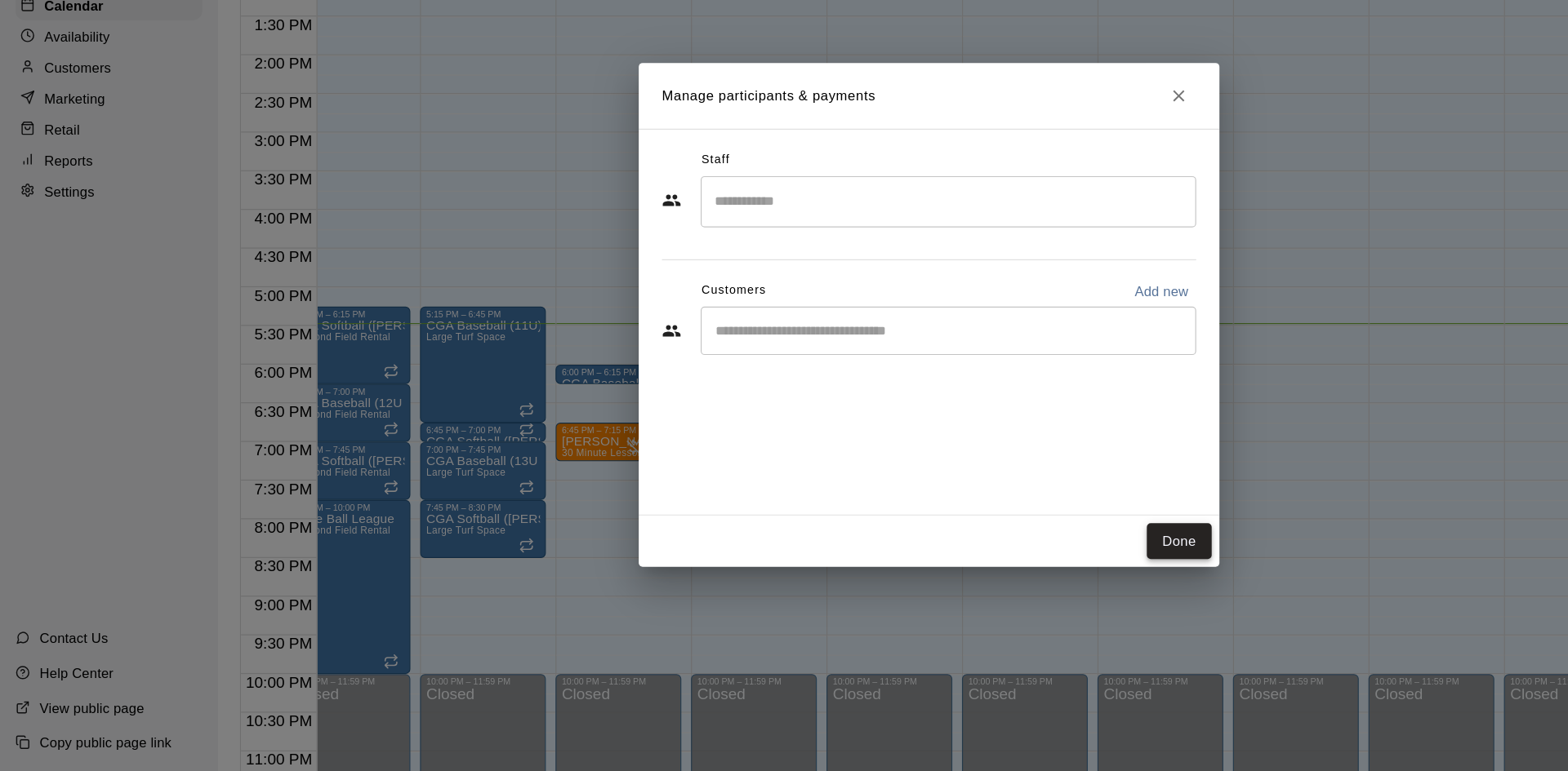
click at [991, 577] on button "Done" at bounding box center [995, 577] width 54 height 31
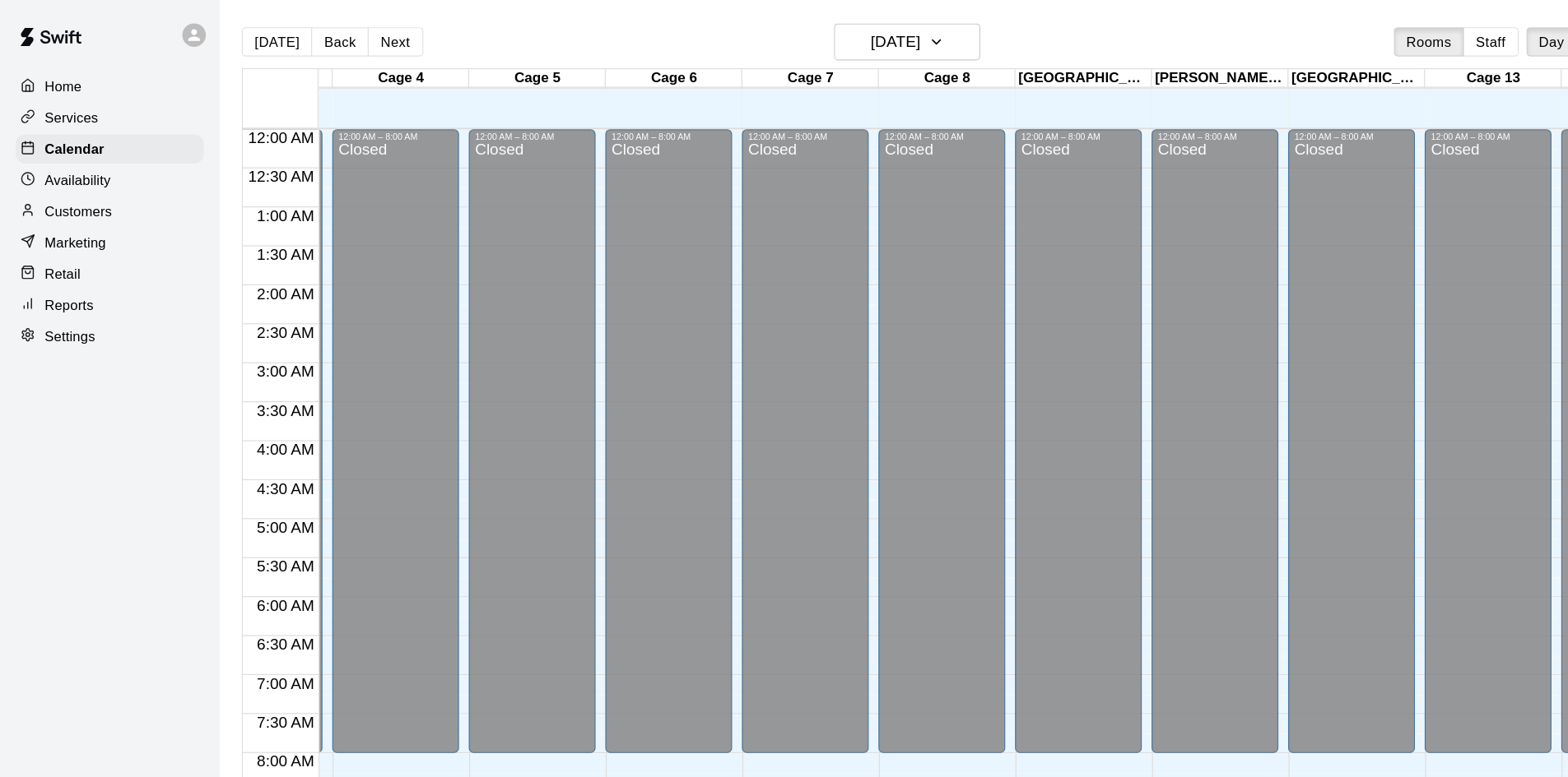
scroll to position [0, 1210]
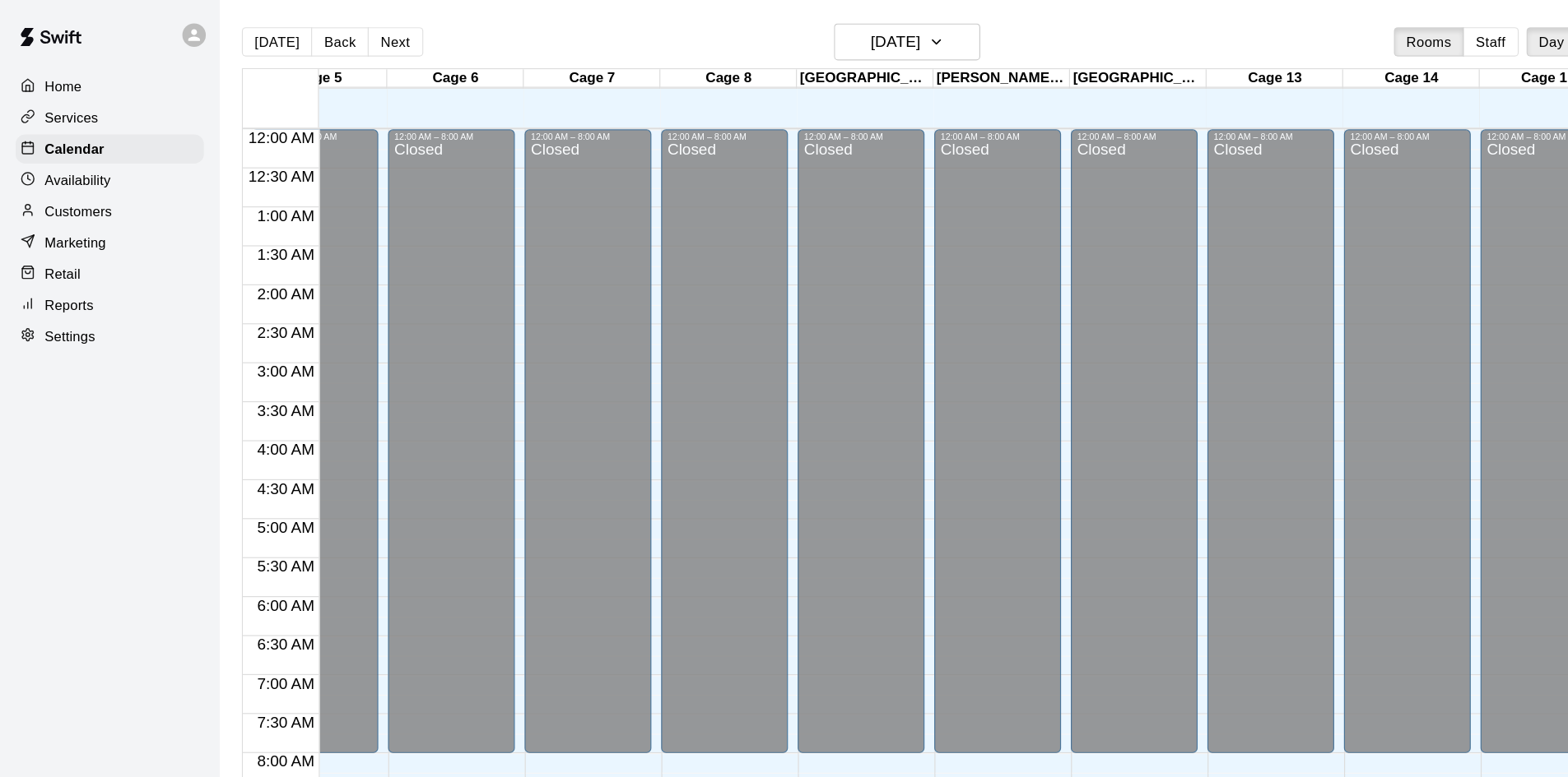
click at [3, 649] on link "Contact Us" at bounding box center [52, 664] width 105 height 30
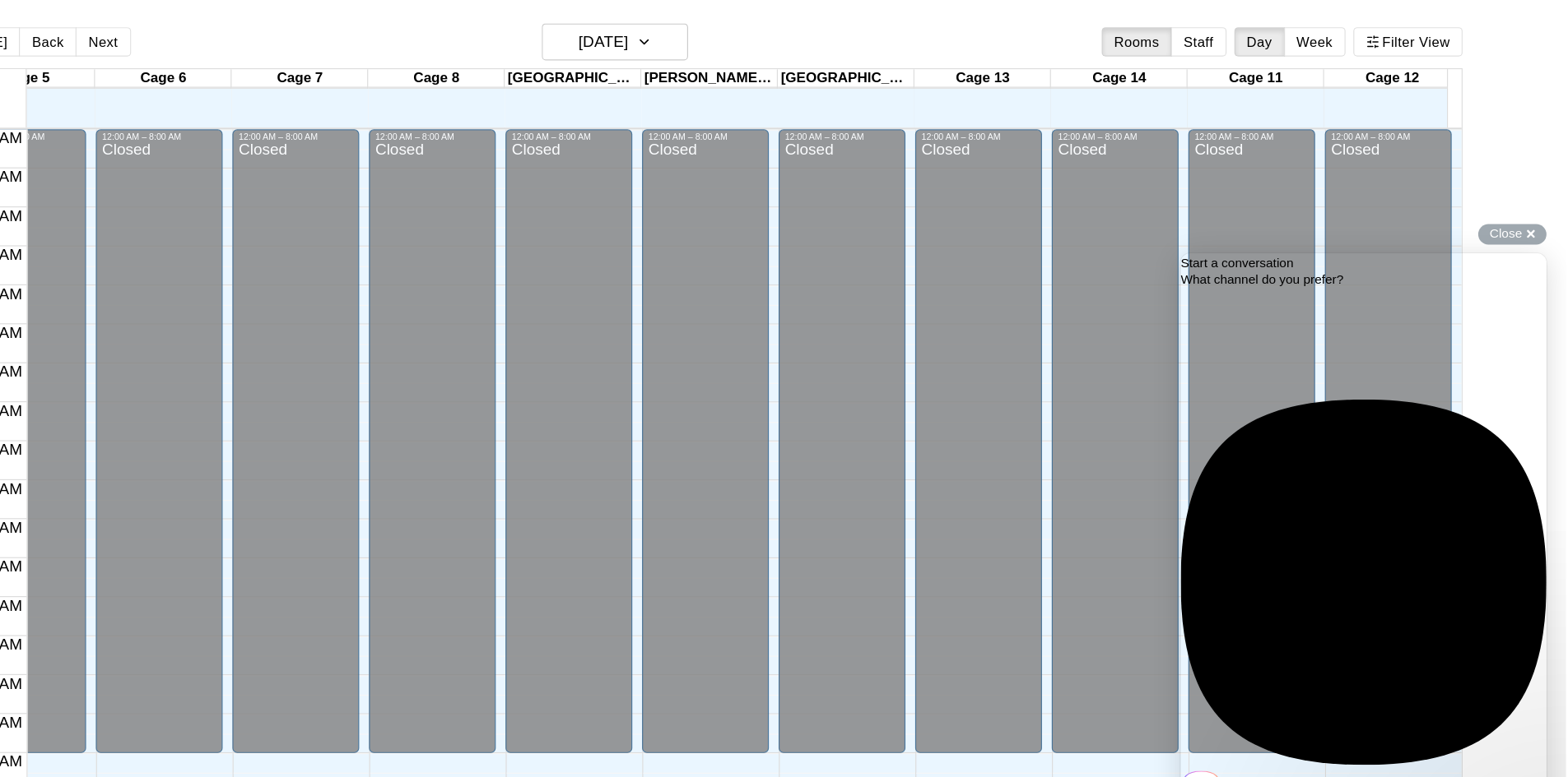
scroll to position [0, 0]
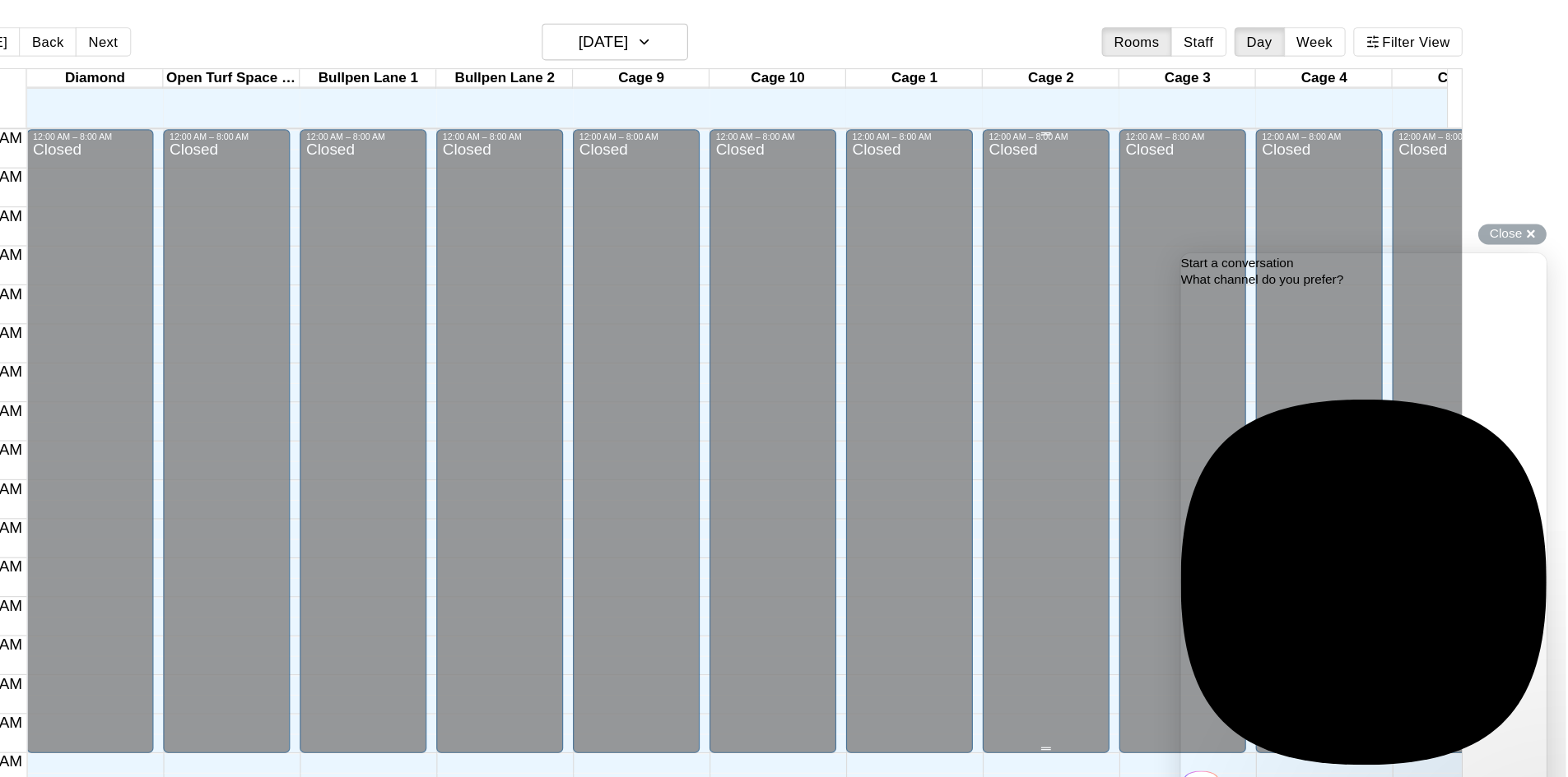
click at [1079, 532] on div "12:00 AM – 8:00 AM Closed" at bounding box center [1129, 372] width 107 height 527
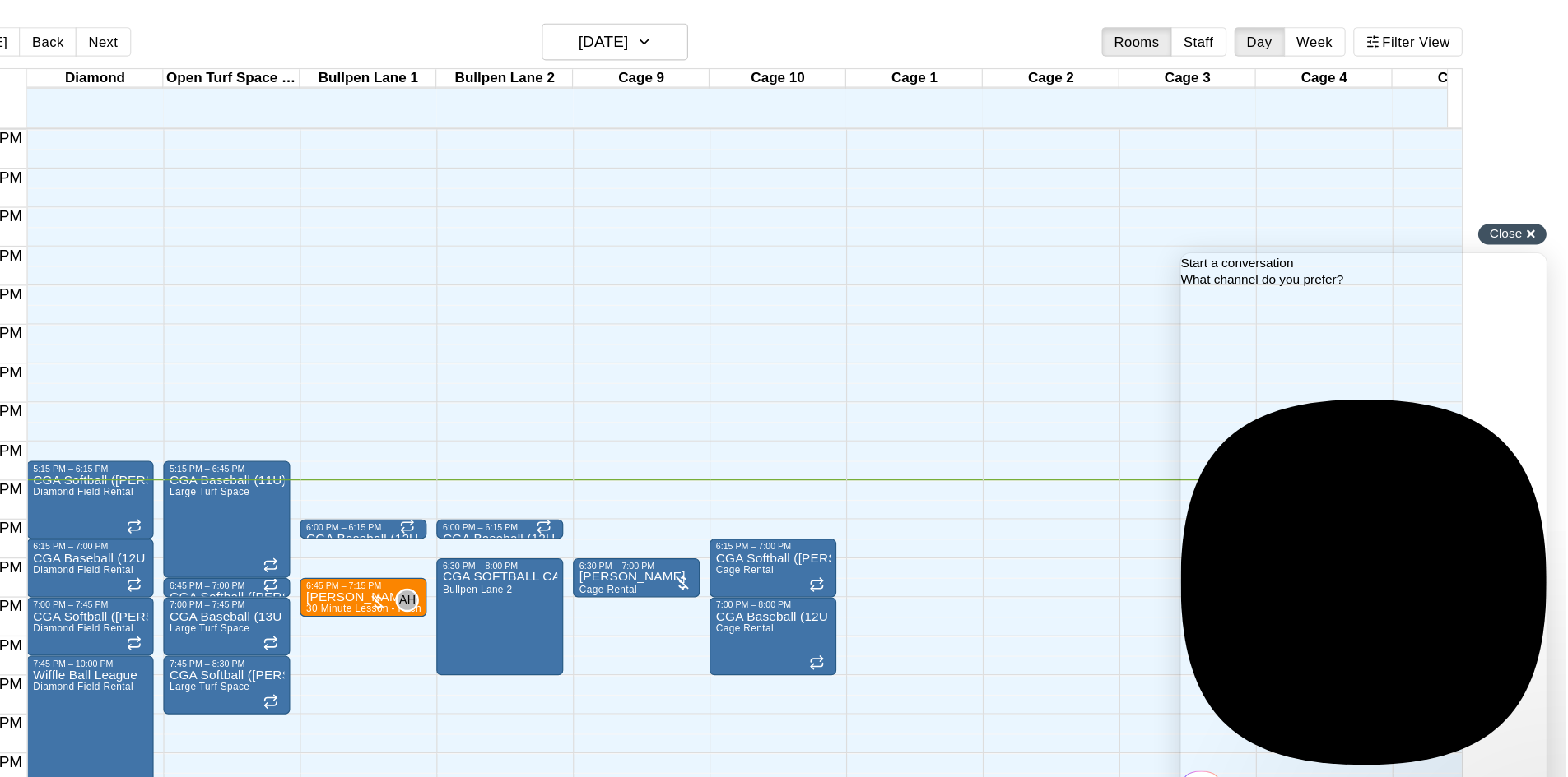
click at [1531, 198] on div "Close cross-small" at bounding box center [1522, 198] width 57 height 18
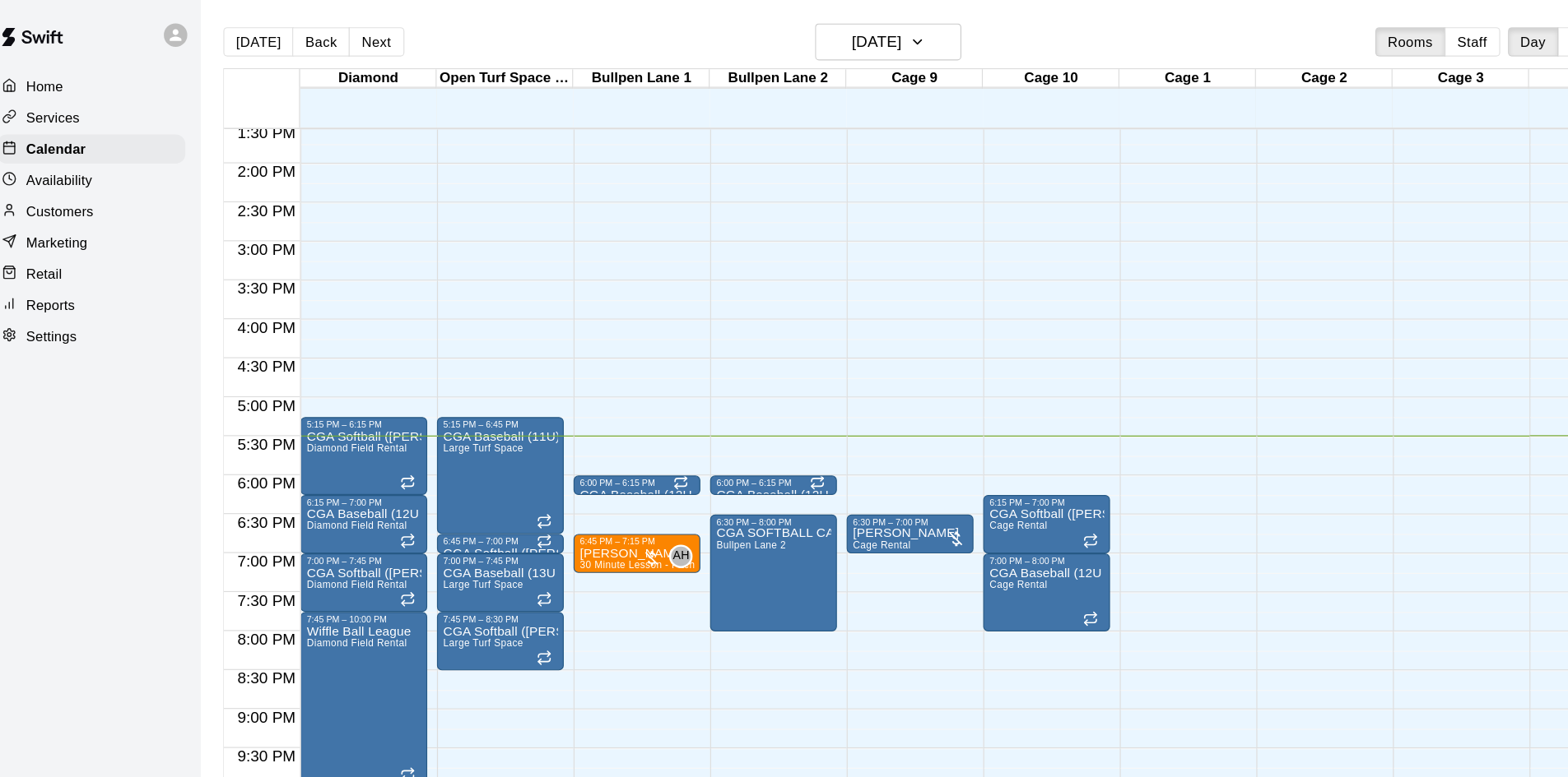
click at [1017, 401] on div "12:00 AM – 8:00 AM Closed 10:00 PM – 11:59 PM Closed" at bounding box center [1014, 6] width 107 height 1580
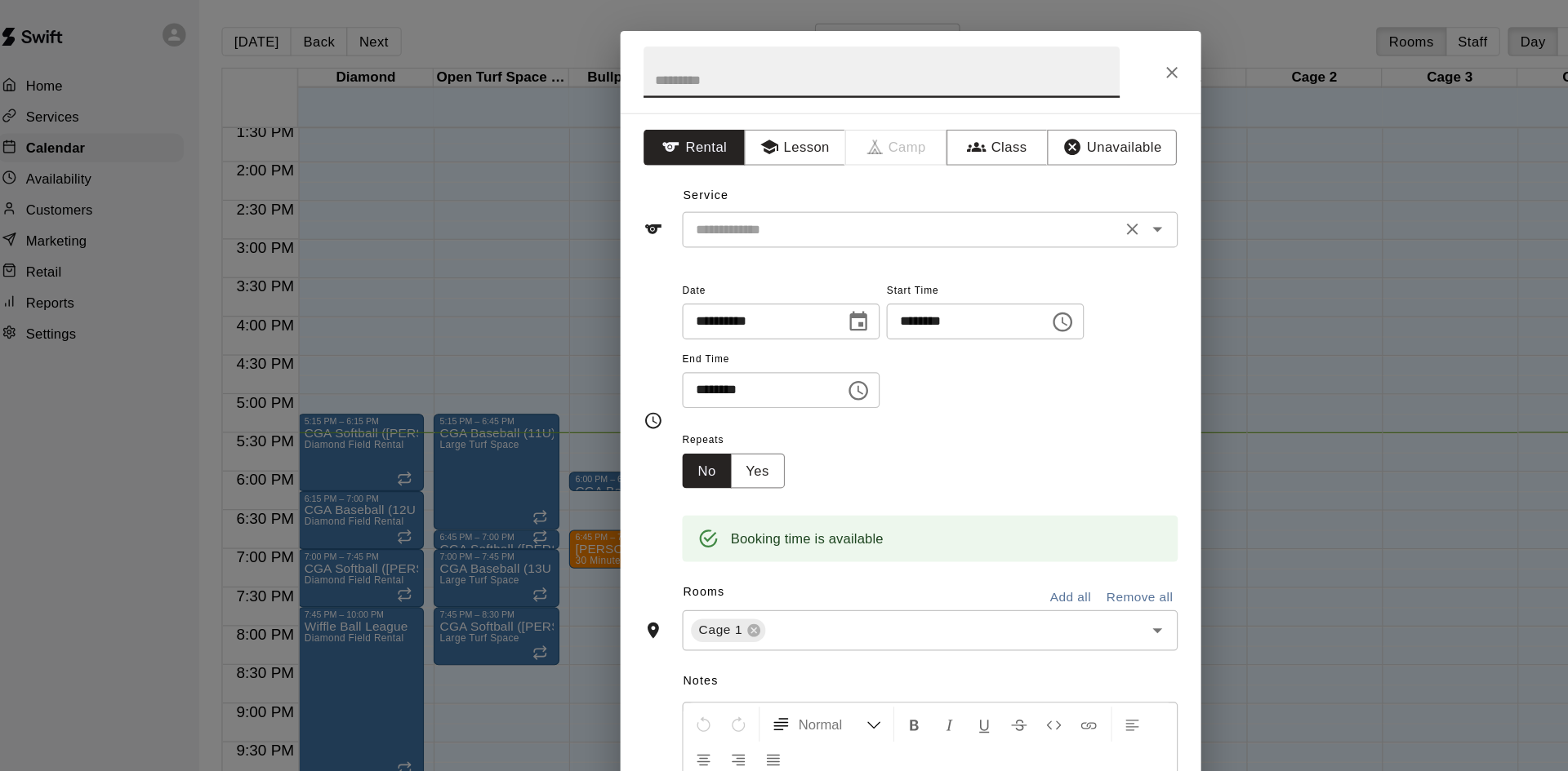
click at [988, 194] on icon "Open" at bounding box center [992, 193] width 8 height 4
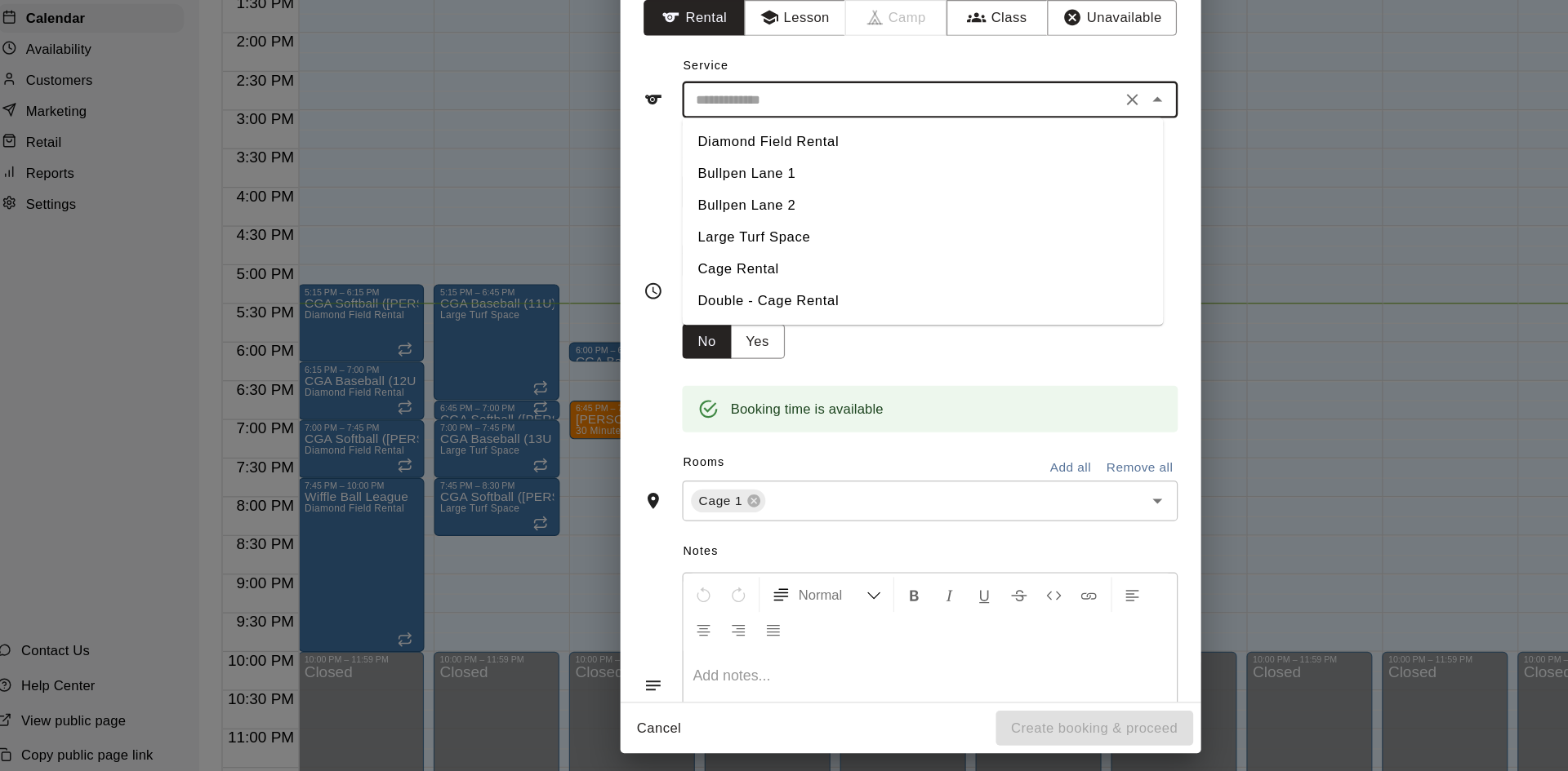
click at [665, 334] on li "Cage Rental" at bounding box center [794, 336] width 406 height 27
type input "**********"
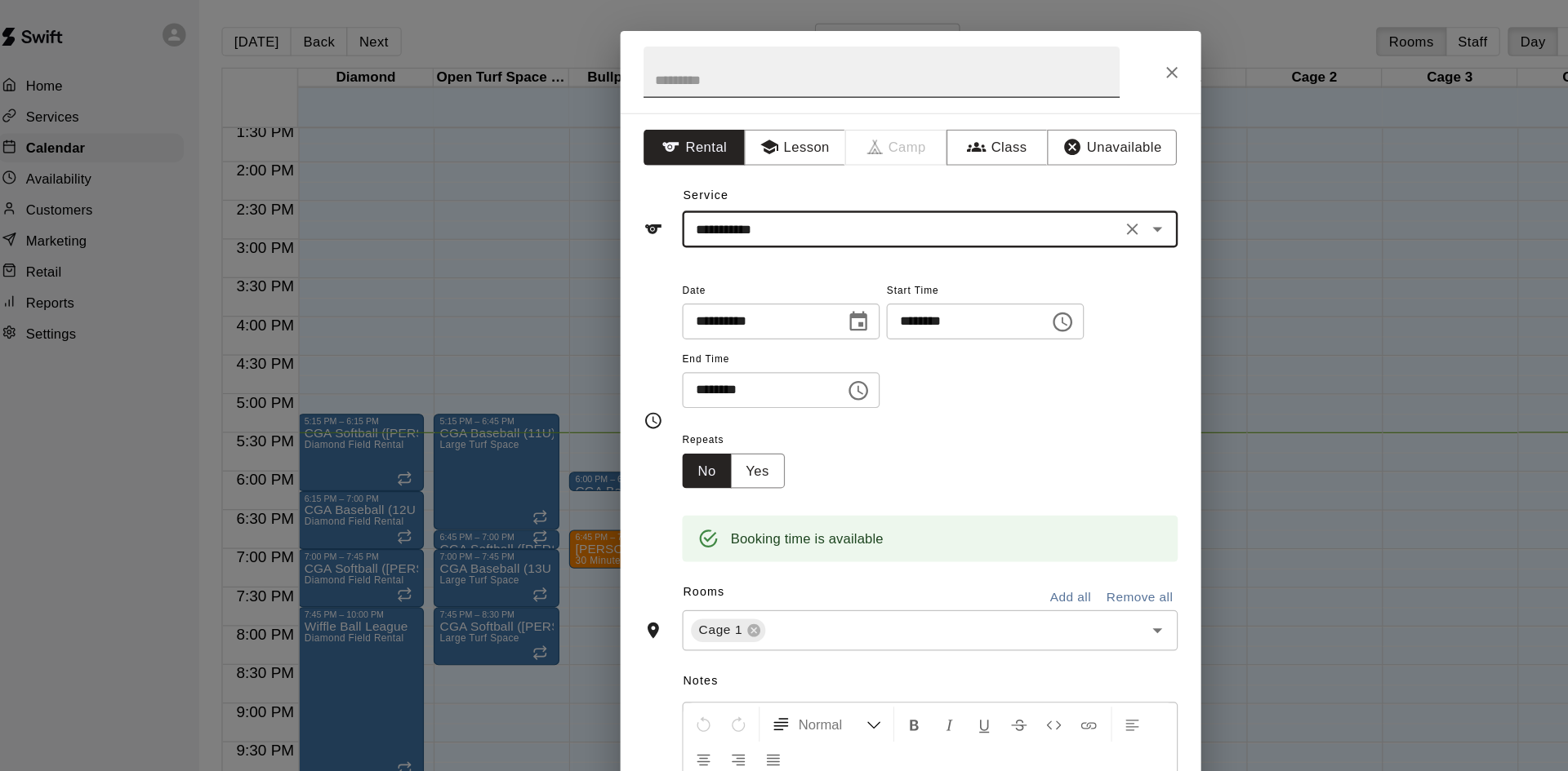
click at [686, 73] on input "text" at bounding box center [759, 60] width 402 height 43
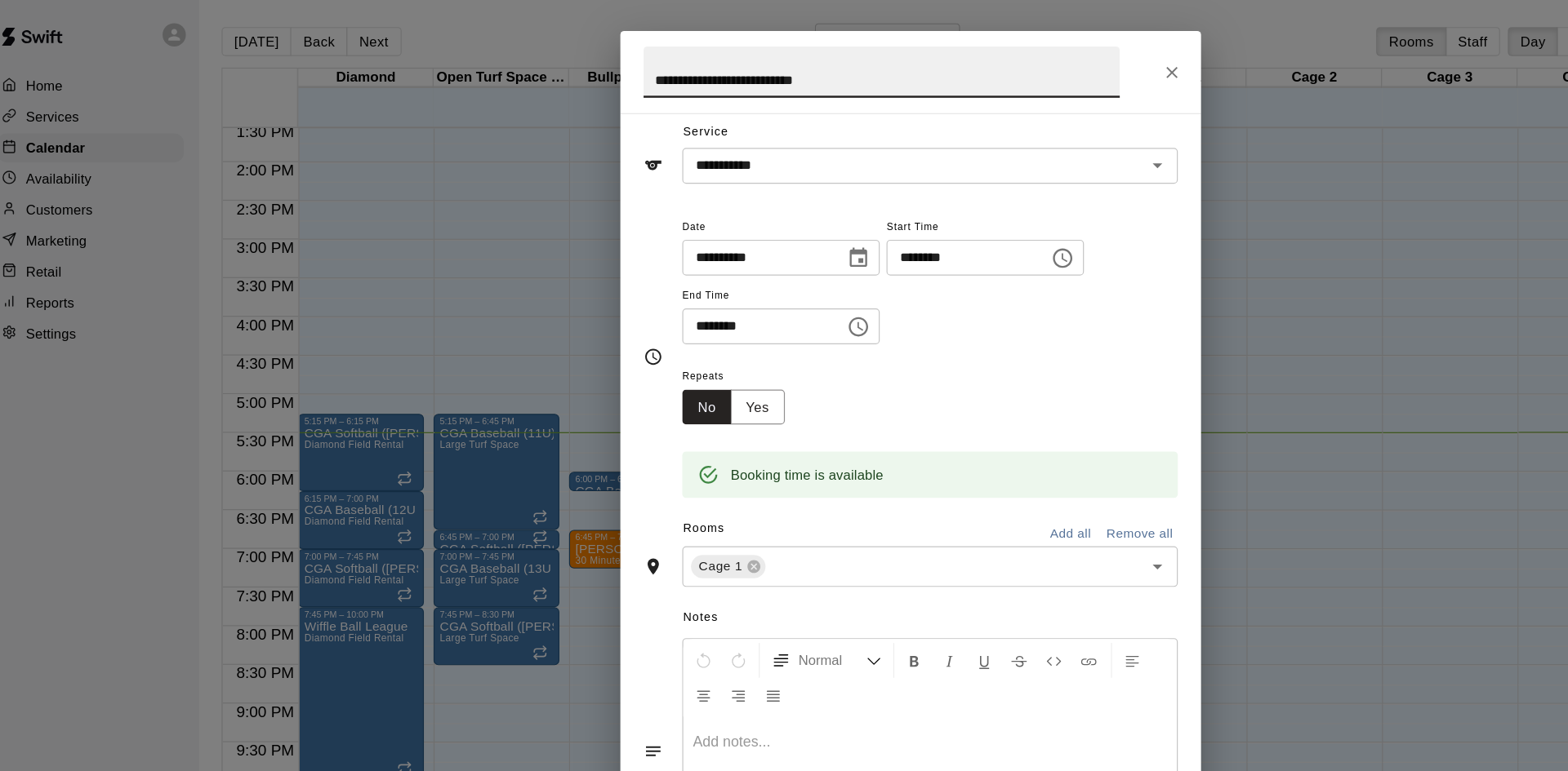
type input "**********"
click at [749, 284] on icon "Choose time, selected time is 6:30 PM" at bounding box center [740, 276] width 19 height 19
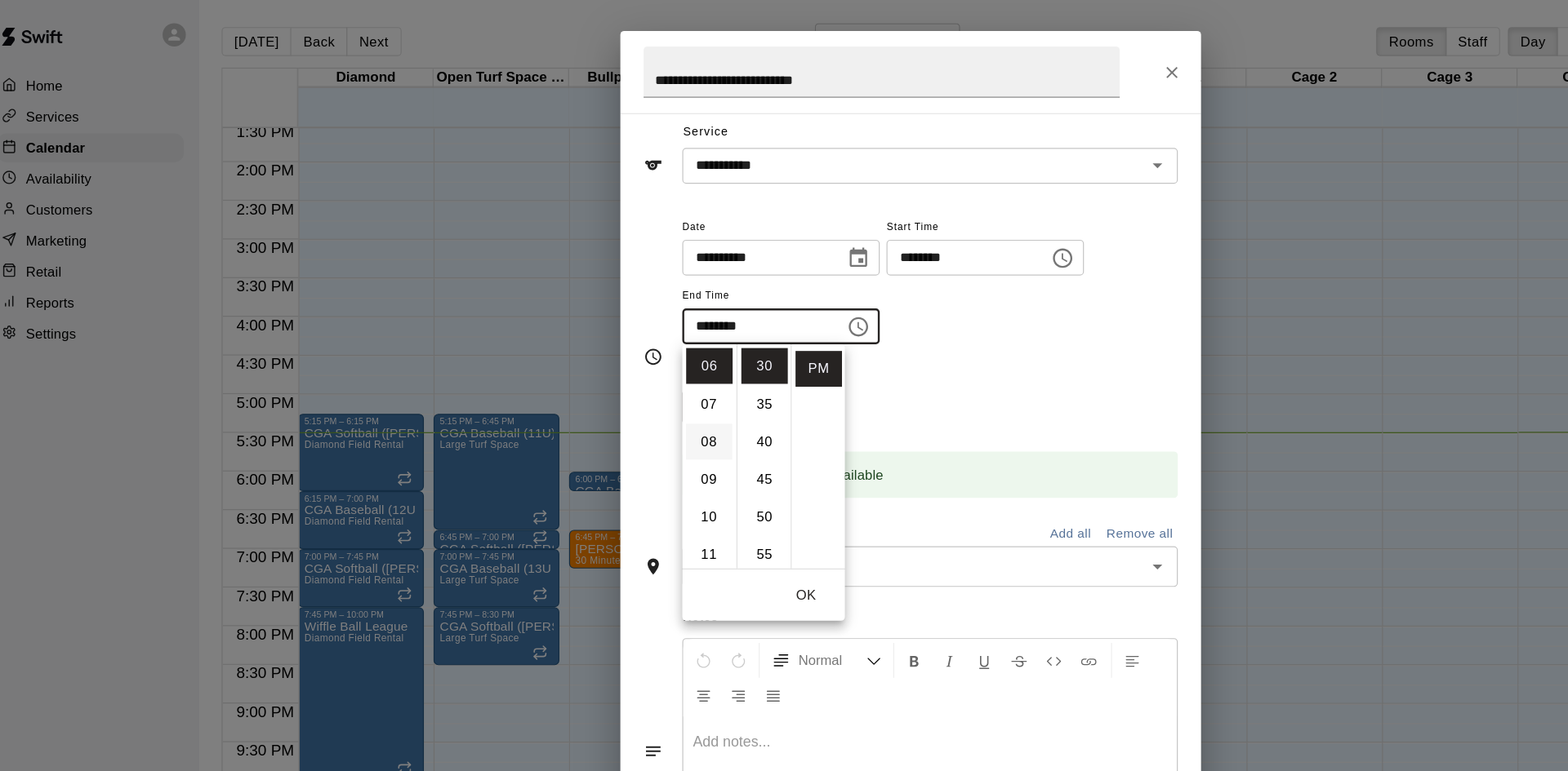
click at [609, 379] on li "08" at bounding box center [614, 373] width 39 height 31
type input "********"
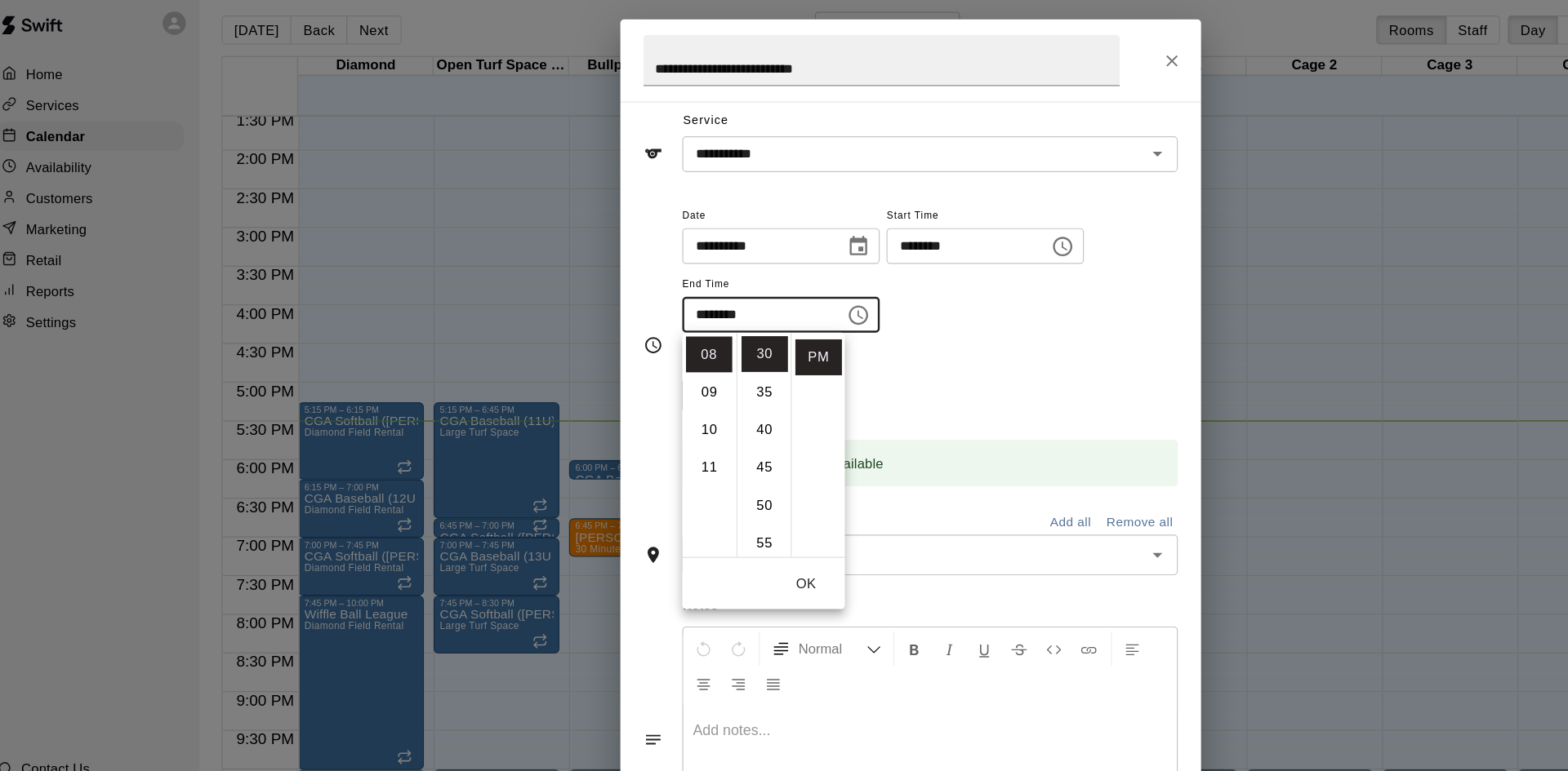
click at [711, 514] on button "OK" at bounding box center [696, 502] width 53 height 31
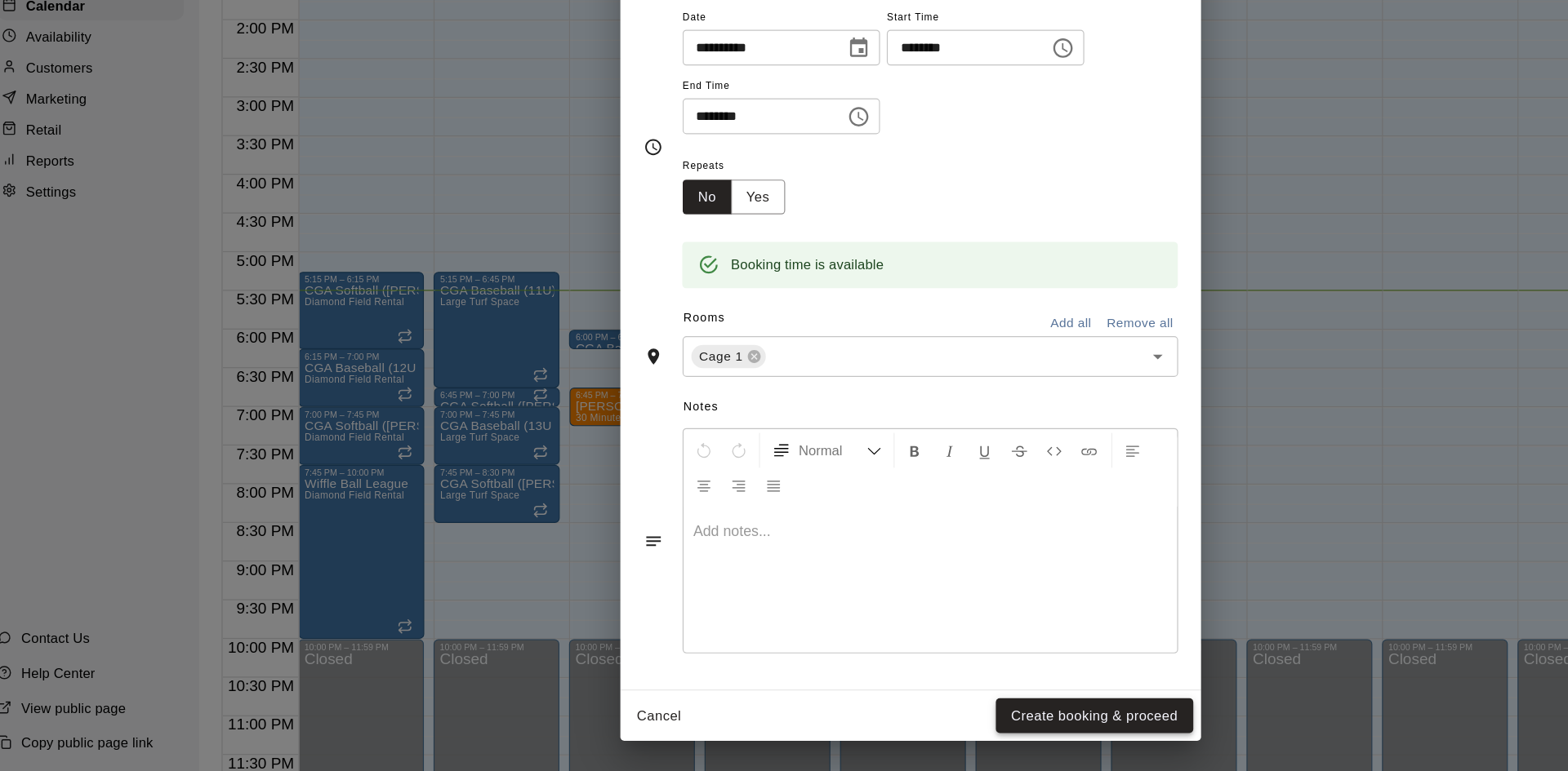
click at [960, 718] on button "Create booking & proceed" at bounding box center [939, 725] width 166 height 31
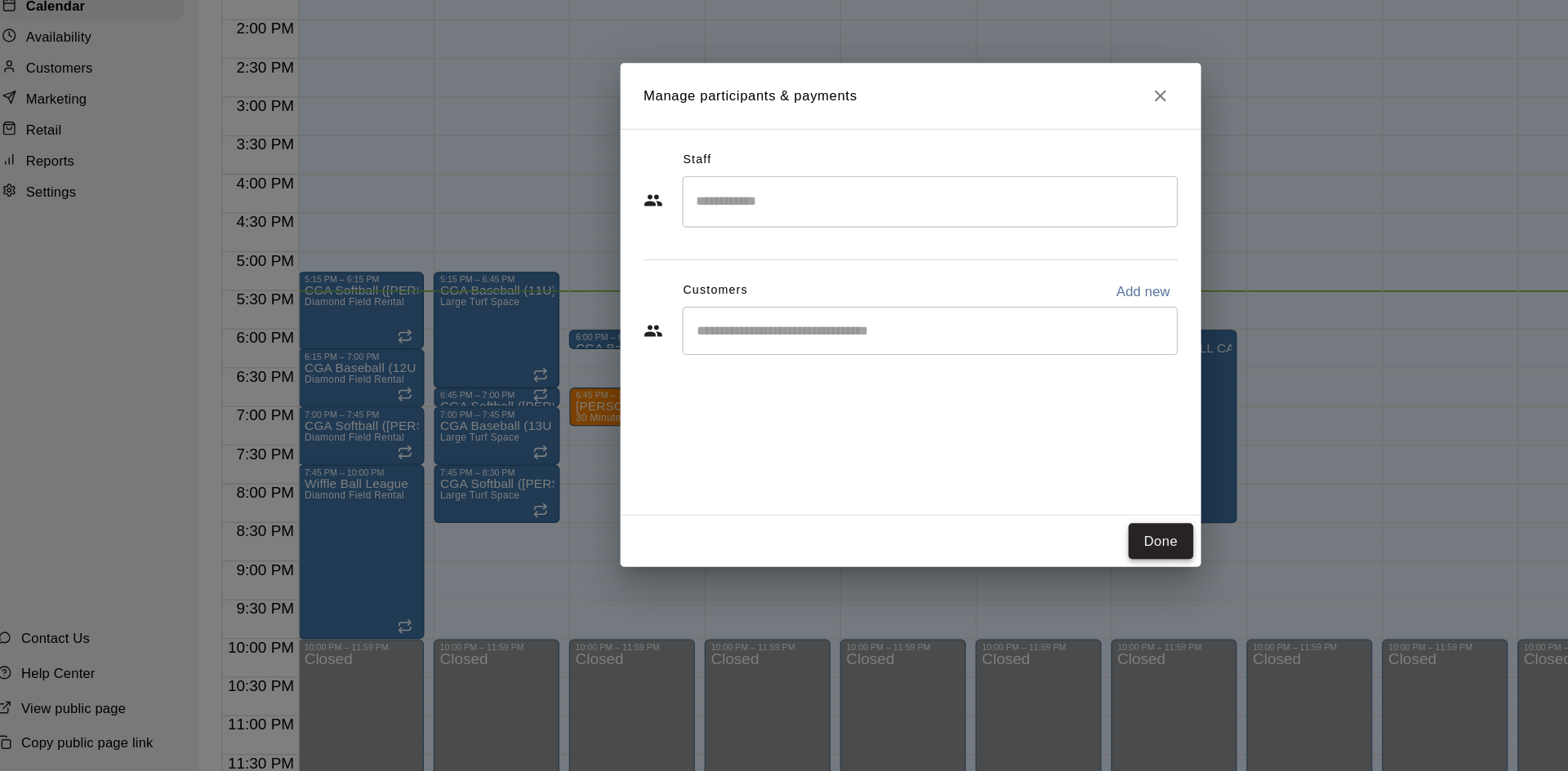
click at [984, 564] on button "Done" at bounding box center [995, 577] width 54 height 31
